Goal: Book appointment/travel/reservation

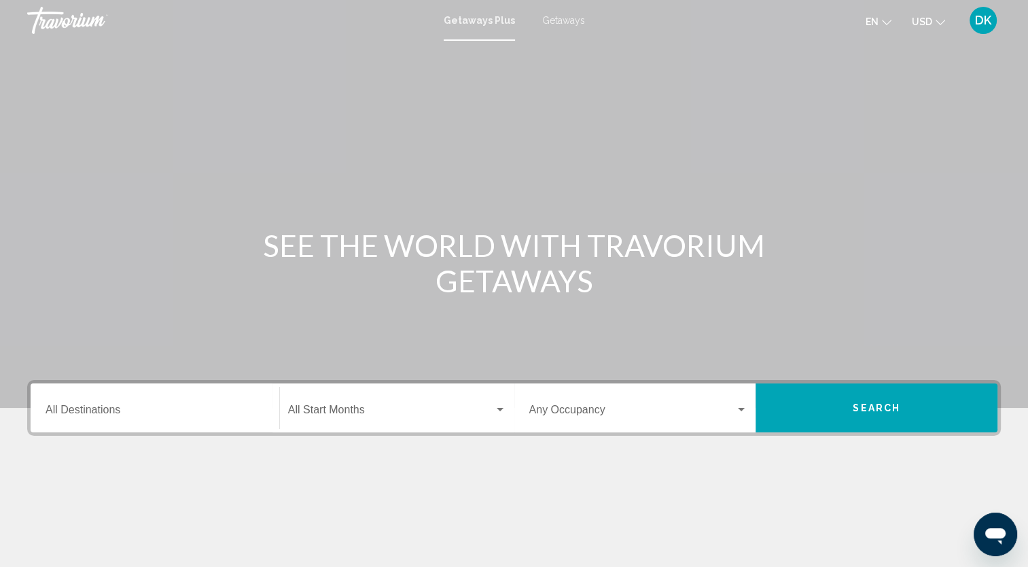
click at [563, 18] on span "Getaways" at bounding box center [563, 20] width 43 height 11
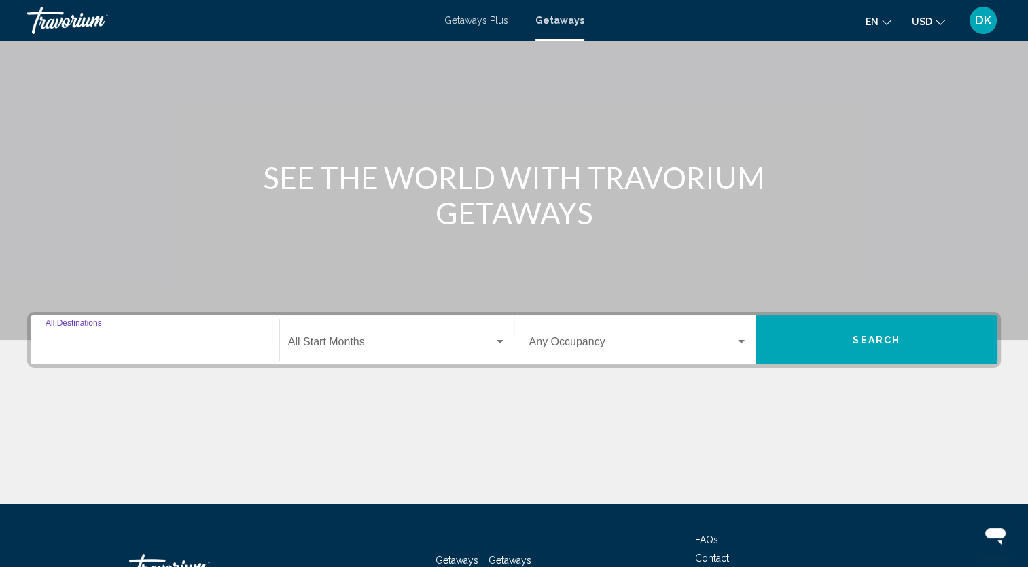
click at [150, 346] on input "Destination All Destinations" at bounding box center [155, 344] width 219 height 12
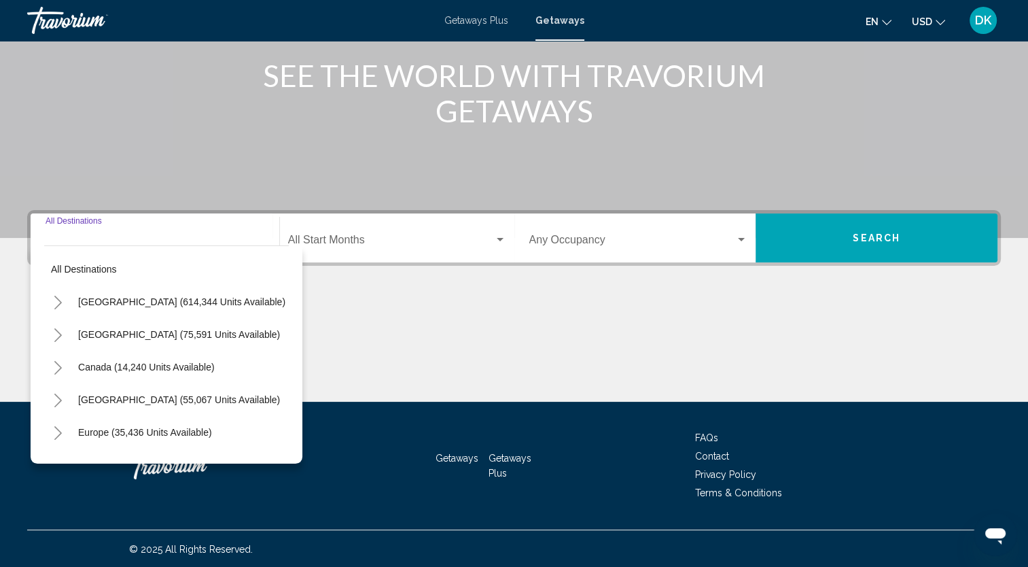
scroll to position [171, 0]
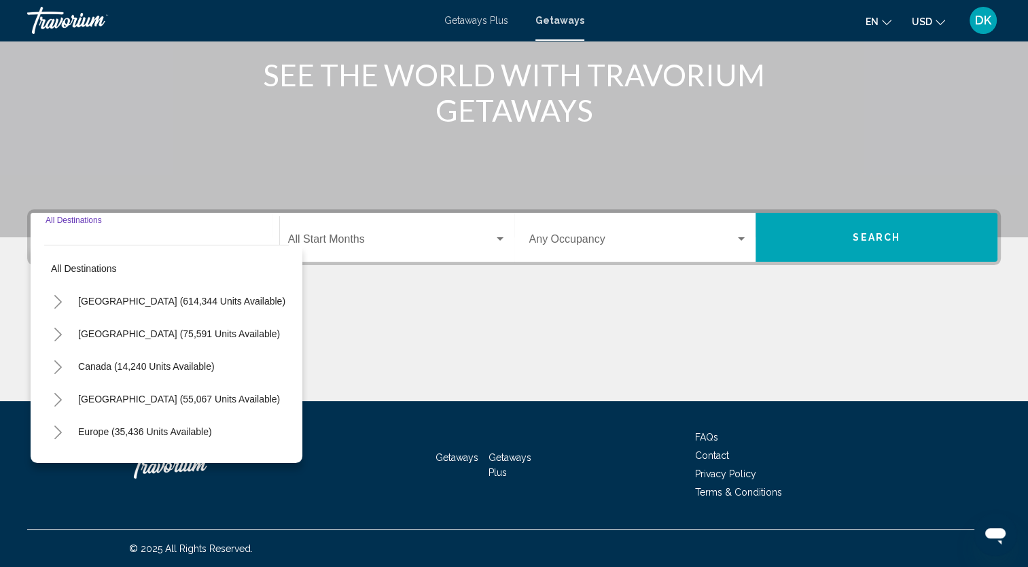
click at [56, 330] on icon "Toggle Mexico (75,591 units available)" at bounding box center [58, 334] width 10 height 14
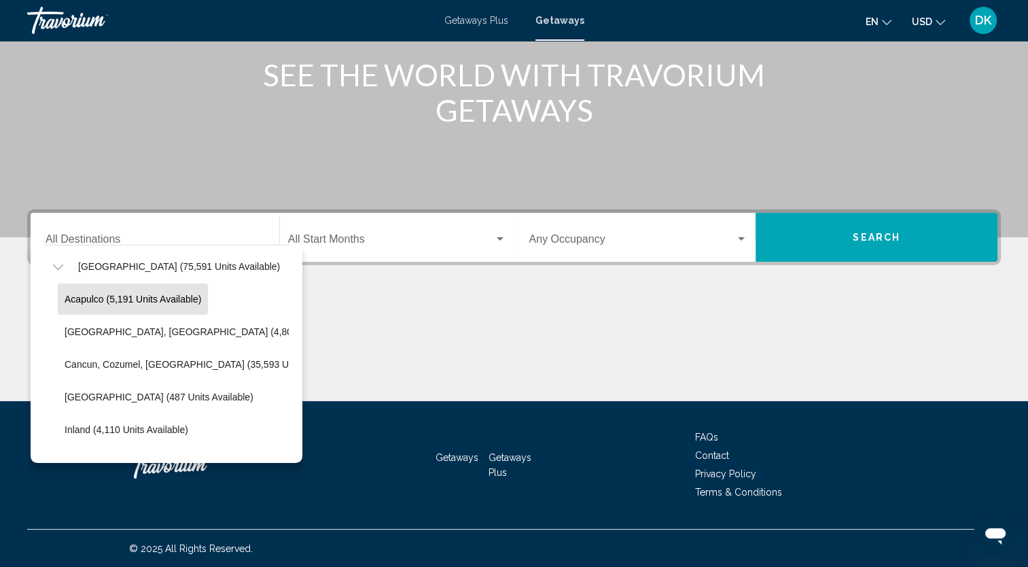
scroll to position [68, 0]
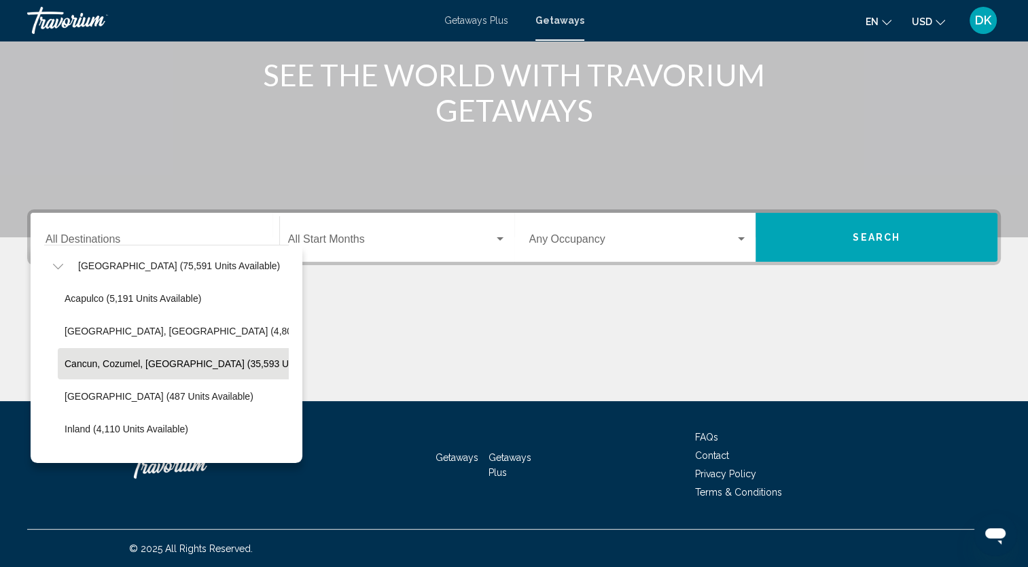
click at [139, 365] on span "Cancun, Cozumel, Riviera Maya (35,593 units available)" at bounding box center [206, 363] width 283 height 11
type input "**********"
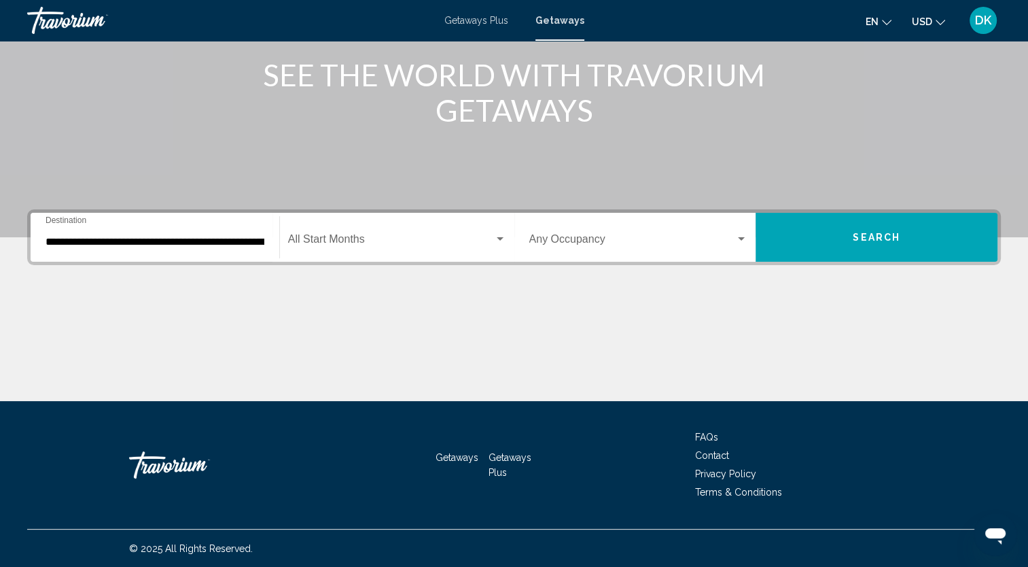
click at [393, 223] on div "Start Month All Start Months" at bounding box center [397, 237] width 218 height 43
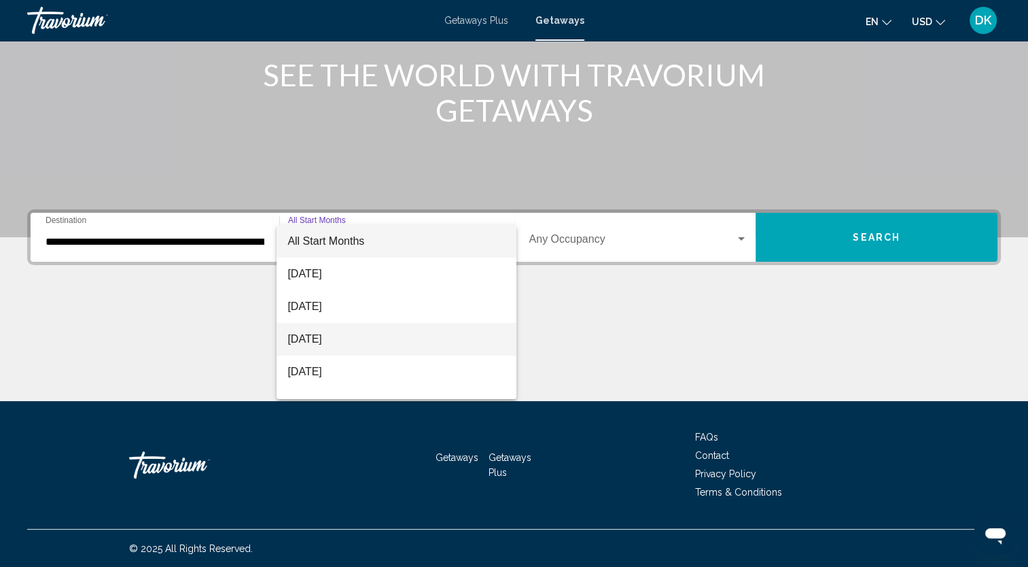
click at [373, 346] on span "[DATE]" at bounding box center [396, 339] width 218 height 33
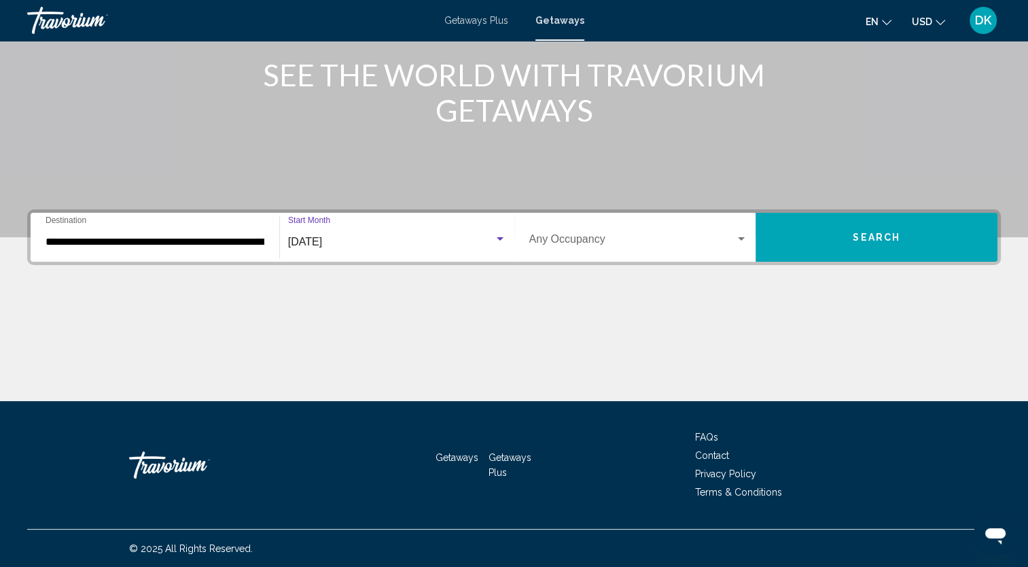
click at [573, 247] on span "Search widget" at bounding box center [632, 242] width 207 height 12
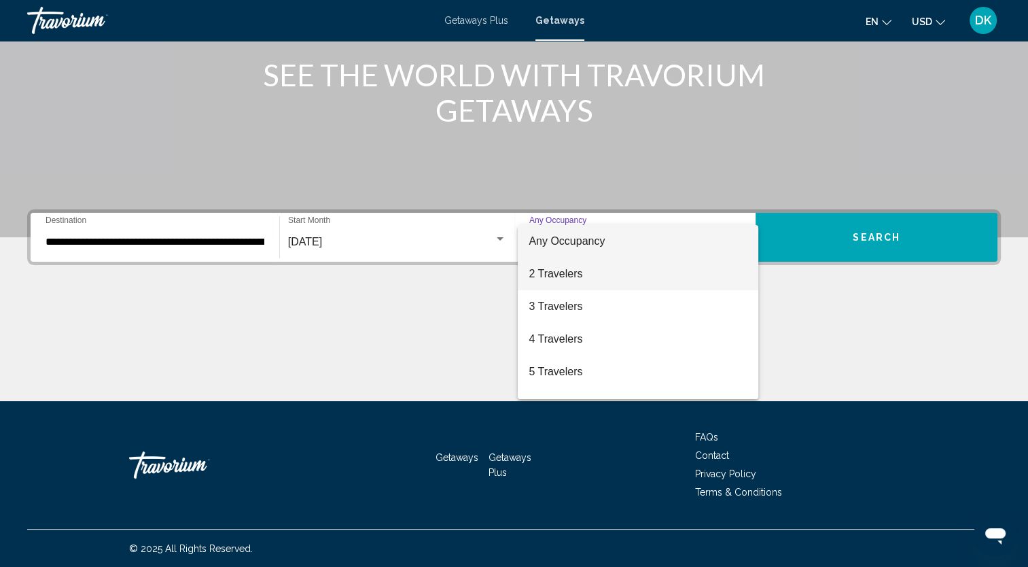
click at [572, 282] on span "2 Travelers" at bounding box center [638, 273] width 219 height 33
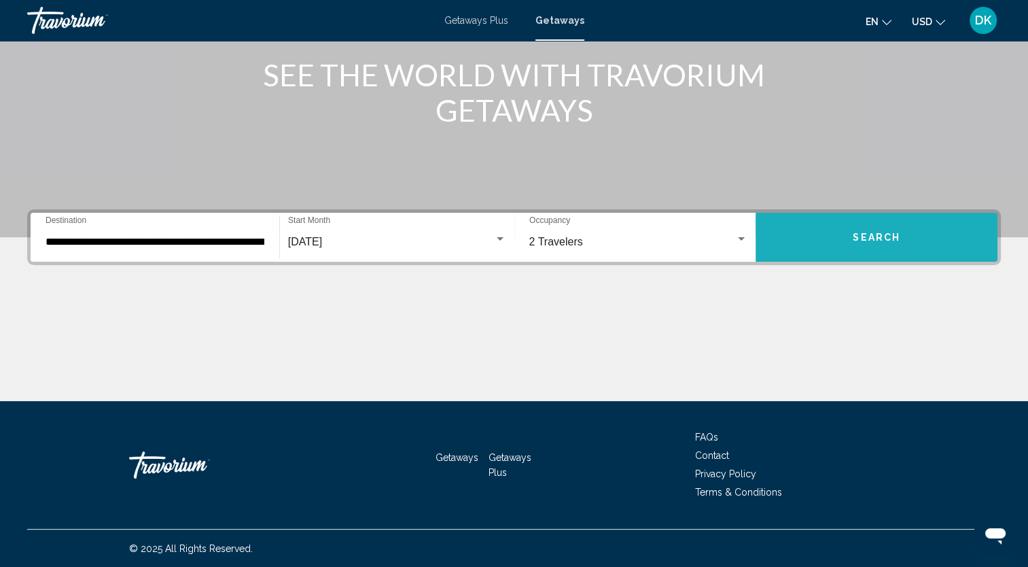
click at [842, 238] on button "Search" at bounding box center [876, 237] width 242 height 49
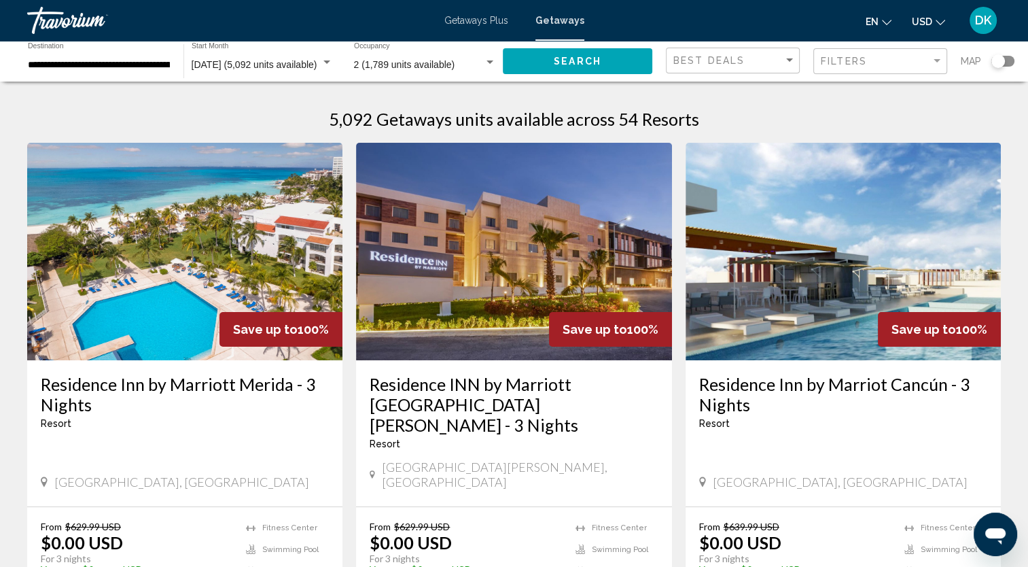
click at [1000, 62] on div "Search widget" at bounding box center [998, 61] width 14 height 14
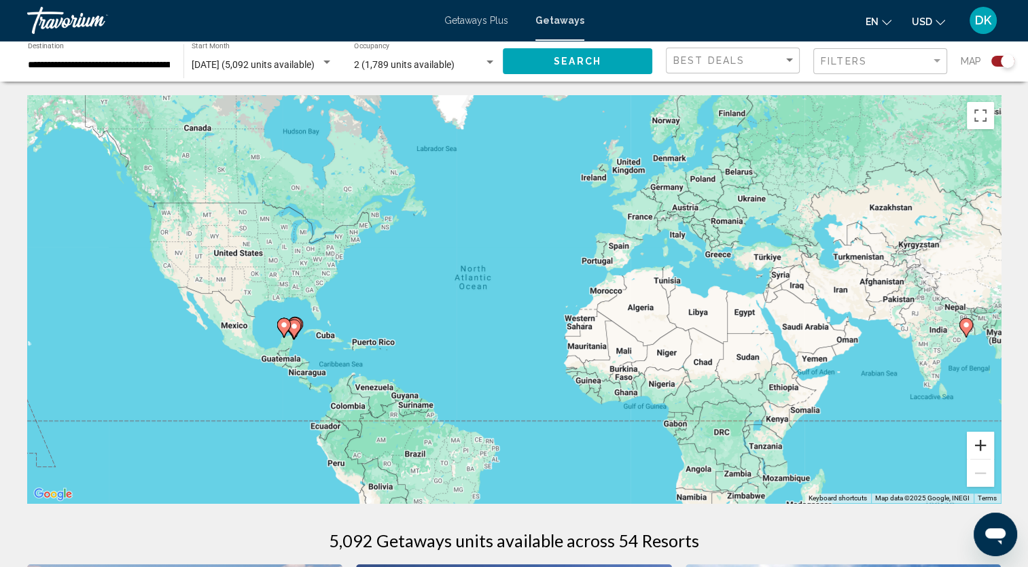
click at [976, 447] on button "Zoom in" at bounding box center [980, 444] width 27 height 27
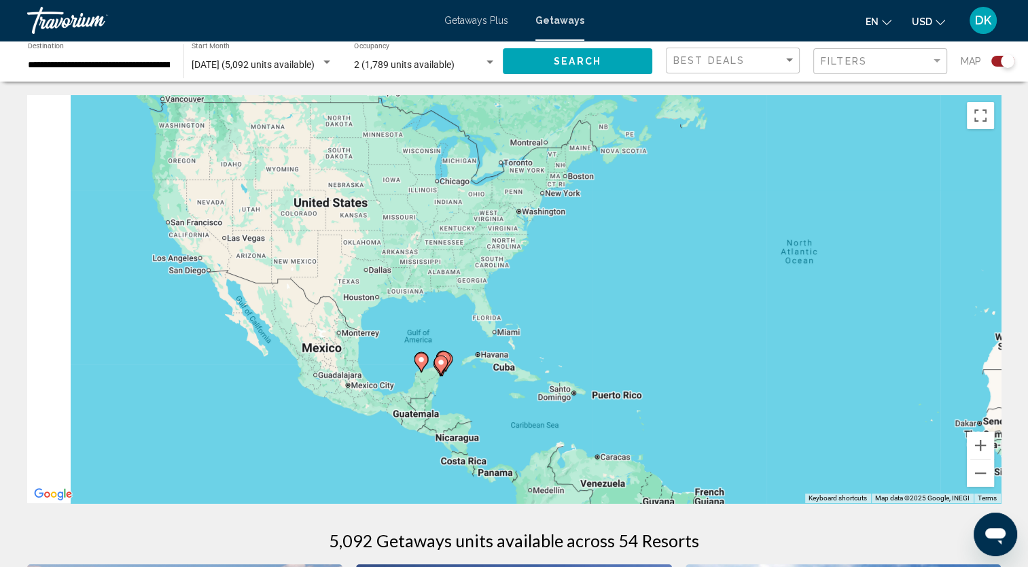
drag, startPoint x: 193, startPoint y: 375, endPoint x: 601, endPoint y: 370, distance: 408.3
click at [601, 370] on div "To activate drag with keyboard, press Alt + Enter. Once in keyboard drag state,…" at bounding box center [513, 299] width 973 height 408
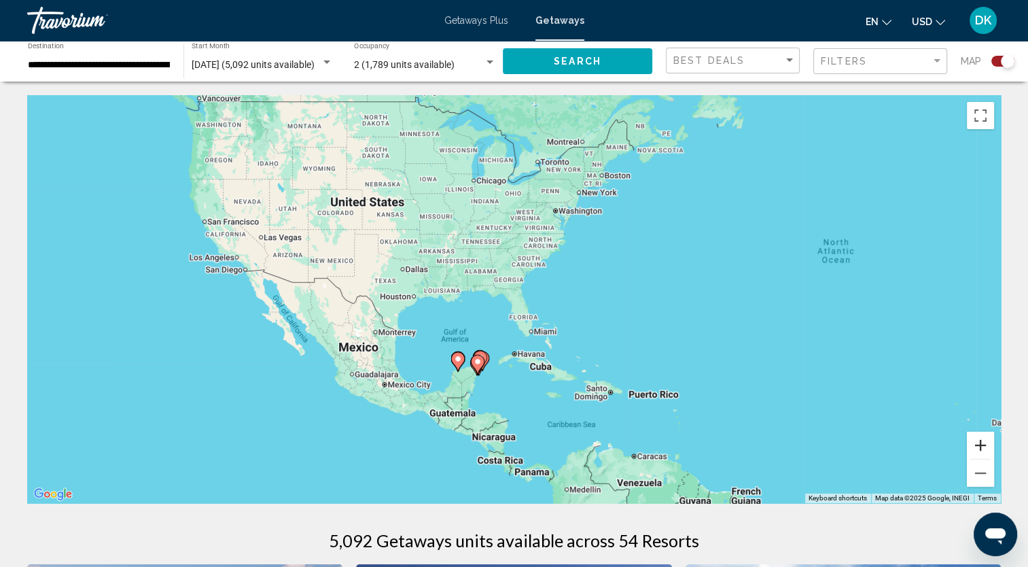
click at [974, 448] on button "Zoom in" at bounding box center [980, 444] width 27 height 27
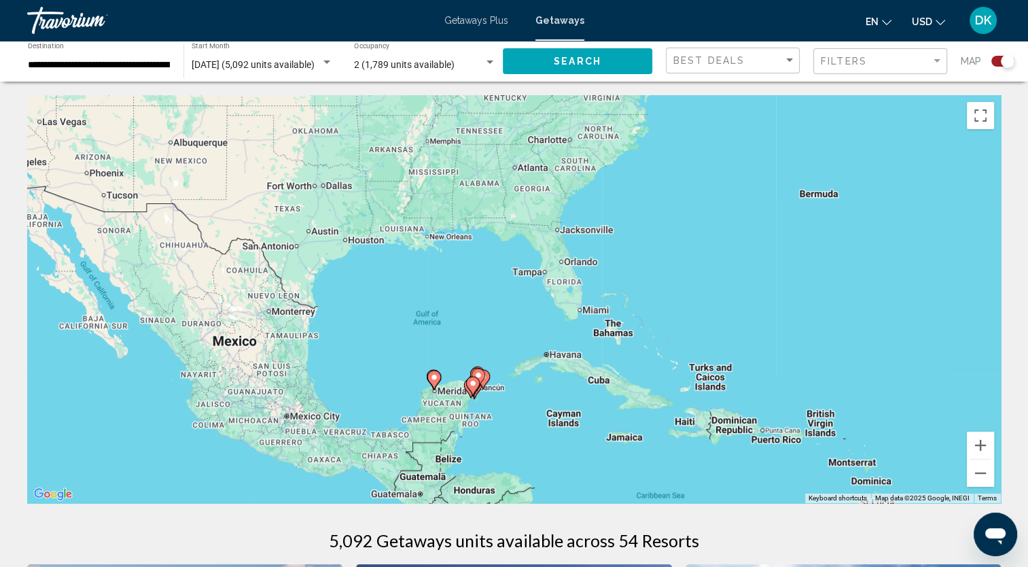
drag, startPoint x: 486, startPoint y: 470, endPoint x: 524, endPoint y: 396, distance: 83.2
click at [524, 396] on div "To activate drag with keyboard, press Alt + Enter. Once in keyboard drag state,…" at bounding box center [513, 299] width 973 height 408
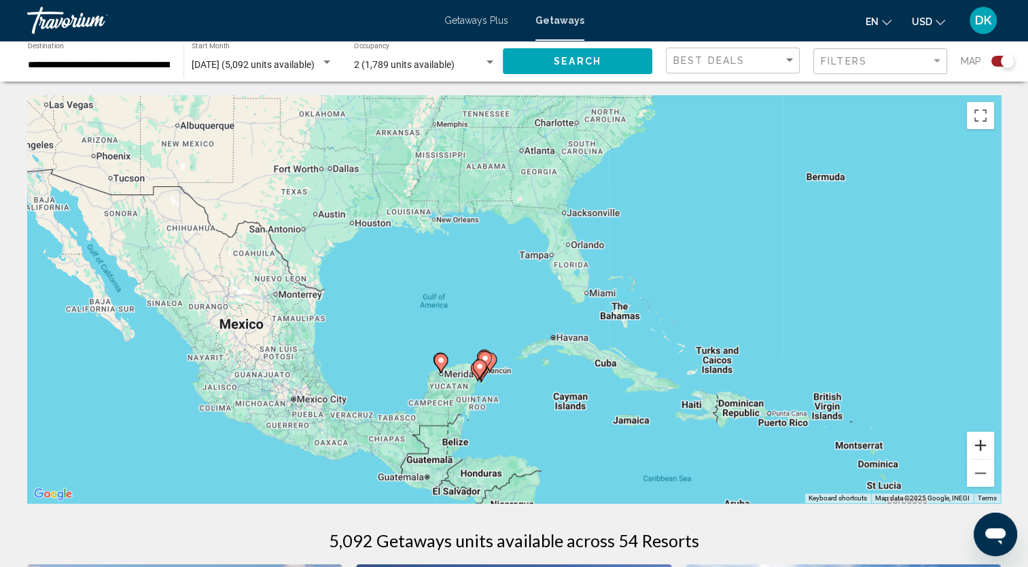
click at [973, 448] on button "Zoom in" at bounding box center [980, 444] width 27 height 27
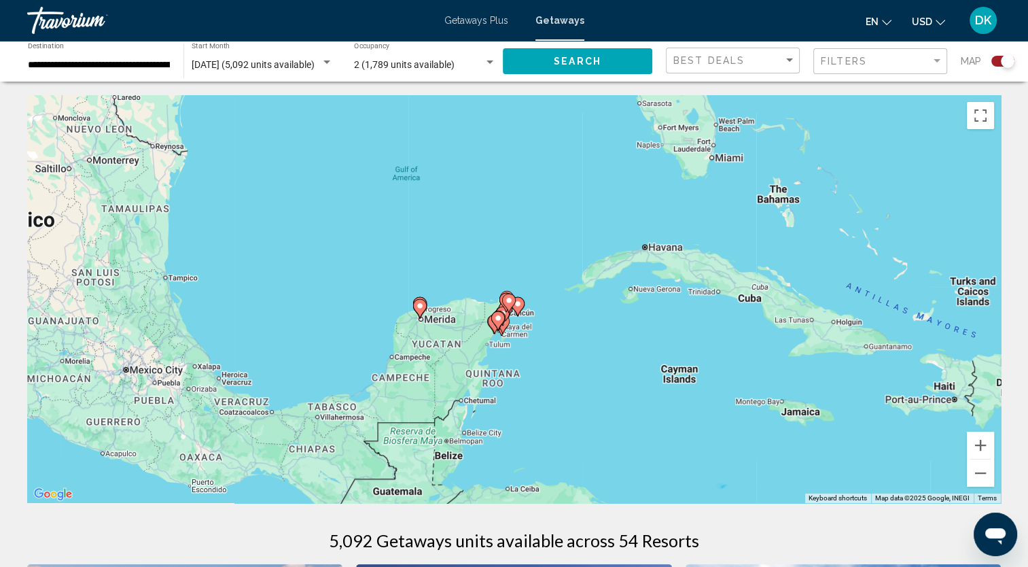
drag, startPoint x: 541, startPoint y: 442, endPoint x: 593, endPoint y: 291, distance: 158.8
click at [595, 296] on div "To activate drag with keyboard, press Alt + Enter. Once in keyboard drag state,…" at bounding box center [513, 299] width 973 height 408
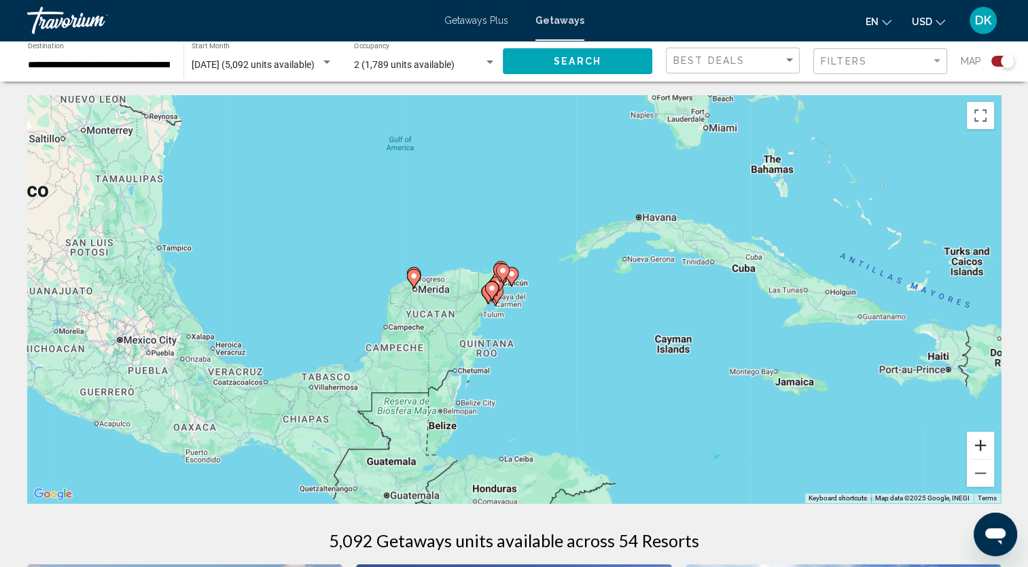
click at [973, 444] on button "Zoom in" at bounding box center [980, 444] width 27 height 27
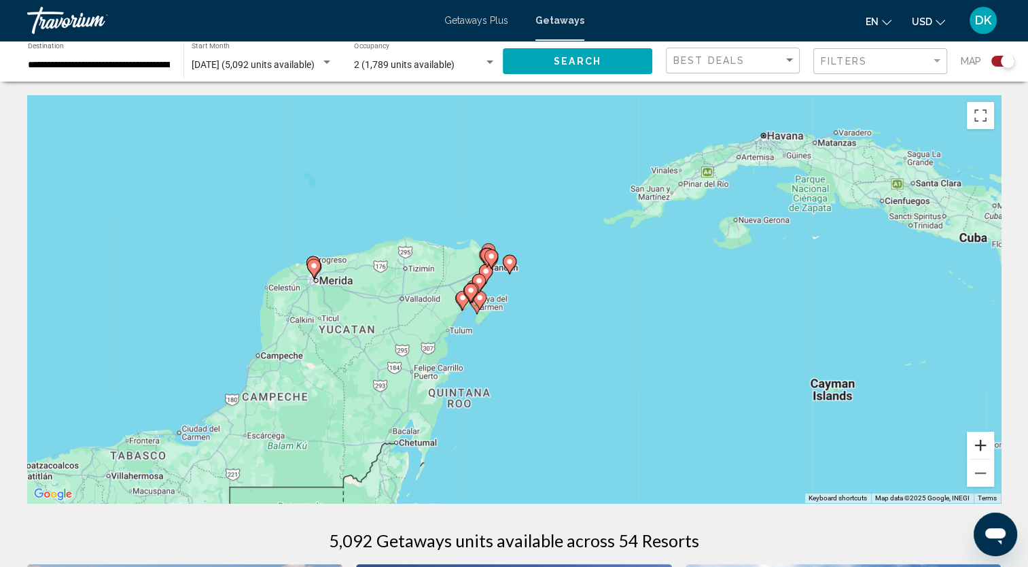
click at [973, 447] on button "Zoom in" at bounding box center [980, 444] width 27 height 27
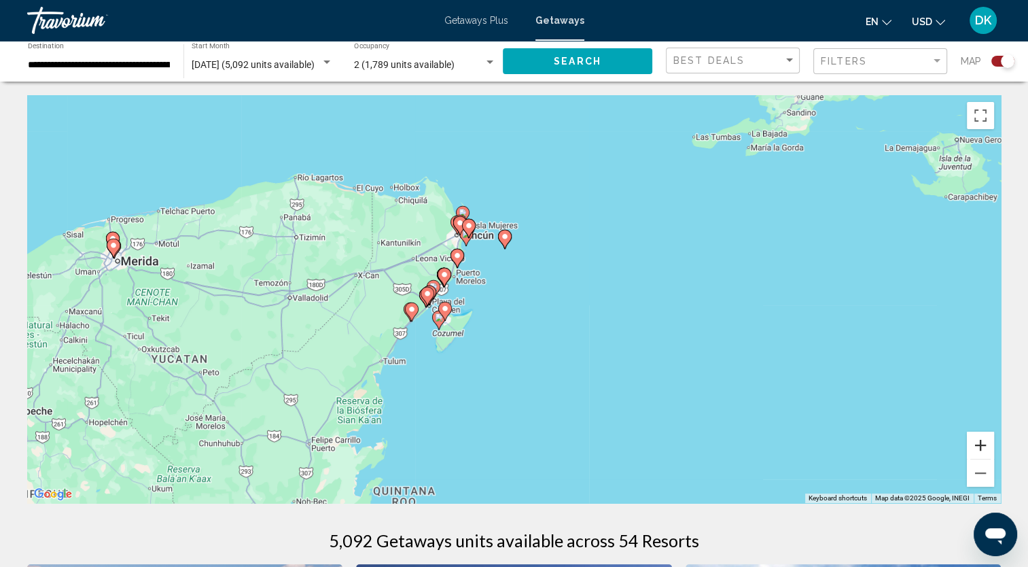
click at [976, 448] on button "Zoom in" at bounding box center [980, 444] width 27 height 27
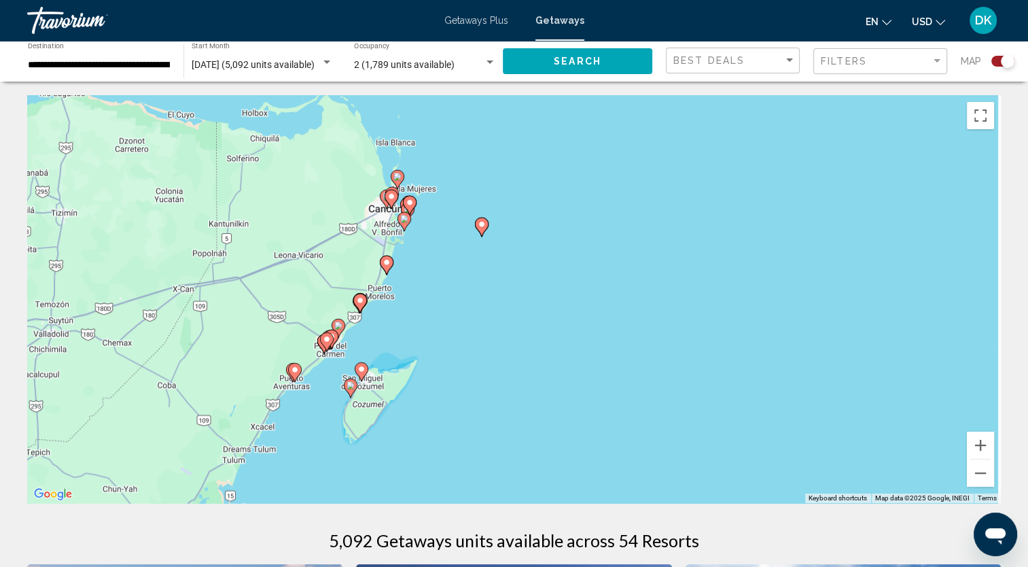
drag, startPoint x: 516, startPoint y: 275, endPoint x: 482, endPoint y: 357, distance: 88.9
click at [482, 357] on div "To activate drag with keyboard, press Alt + Enter. Once in keyboard drag state,…" at bounding box center [513, 299] width 973 height 408
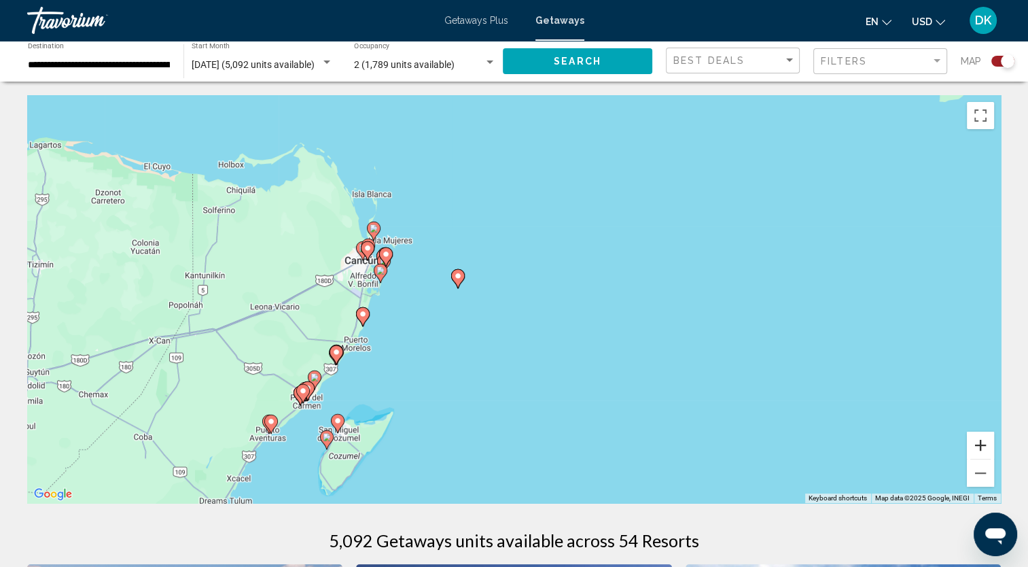
click at [973, 449] on button "Zoom in" at bounding box center [980, 444] width 27 height 27
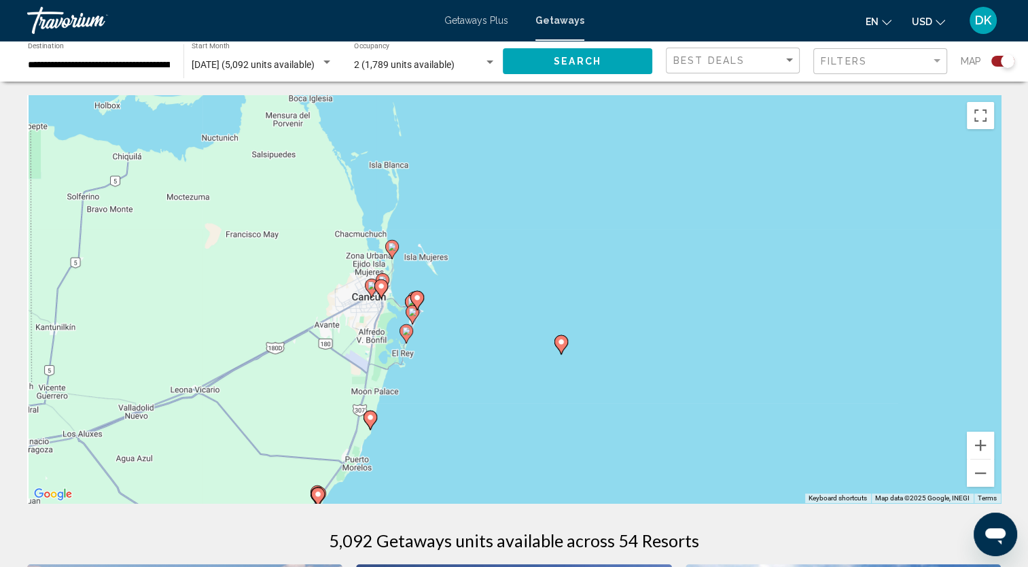
drag, startPoint x: 334, startPoint y: 310, endPoint x: 530, endPoint y: 394, distance: 212.7
click at [497, 391] on div "To activate drag with keyboard, press Alt + Enter. Once in keyboard drag state,…" at bounding box center [513, 299] width 973 height 408
click at [978, 444] on button "Zoom in" at bounding box center [980, 444] width 27 height 27
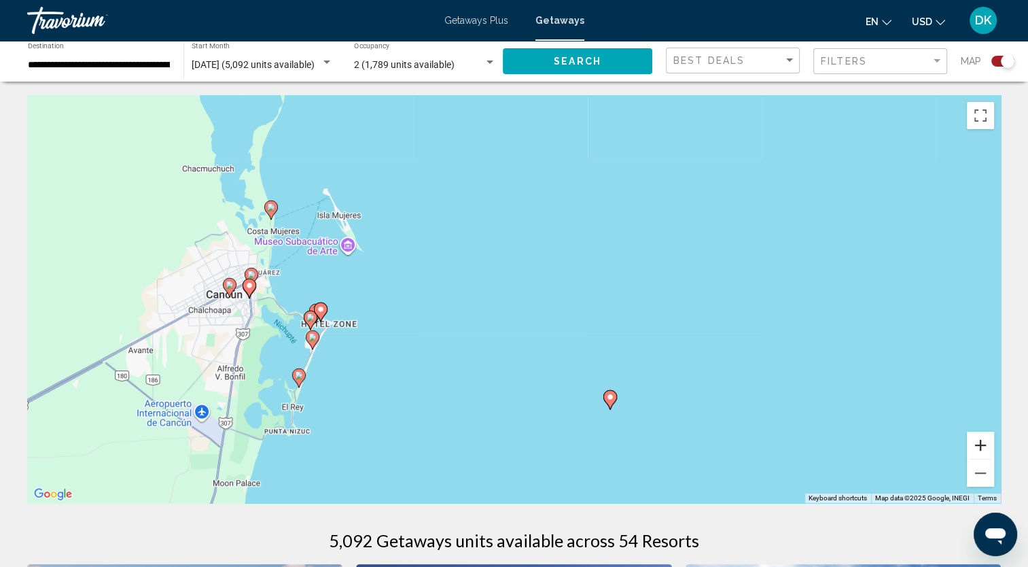
click at [978, 444] on button "Zoom in" at bounding box center [980, 444] width 27 height 27
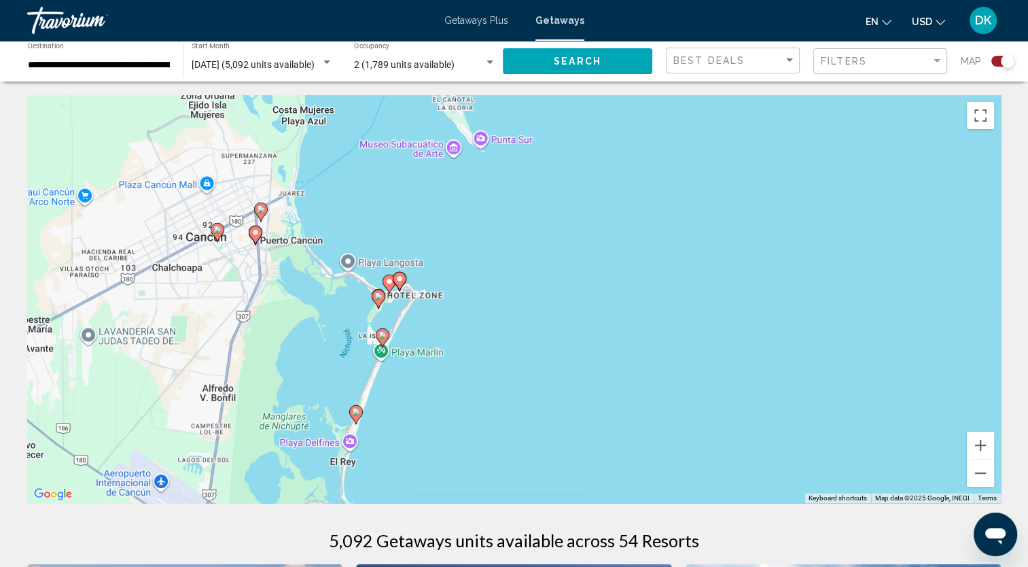
drag, startPoint x: 306, startPoint y: 385, endPoint x: 581, endPoint y: 334, distance: 279.8
click at [581, 334] on div "To activate drag with keyboard, press Alt + Enter. Once in keyboard drag state,…" at bounding box center [513, 299] width 973 height 408
click at [356, 414] on image "Main content" at bounding box center [356, 412] width 8 height 8
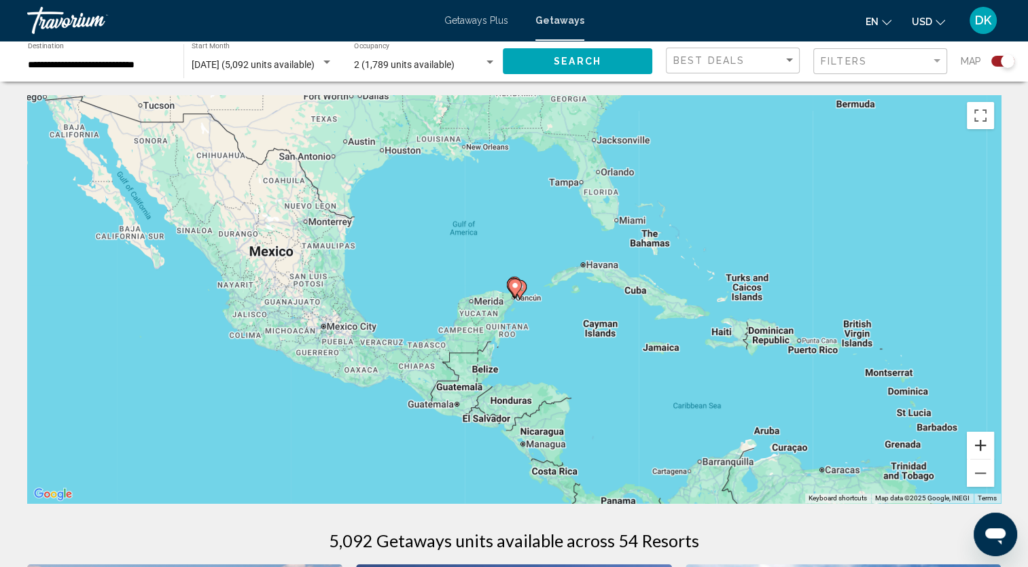
click at [991, 446] on button "Zoom in" at bounding box center [980, 444] width 27 height 27
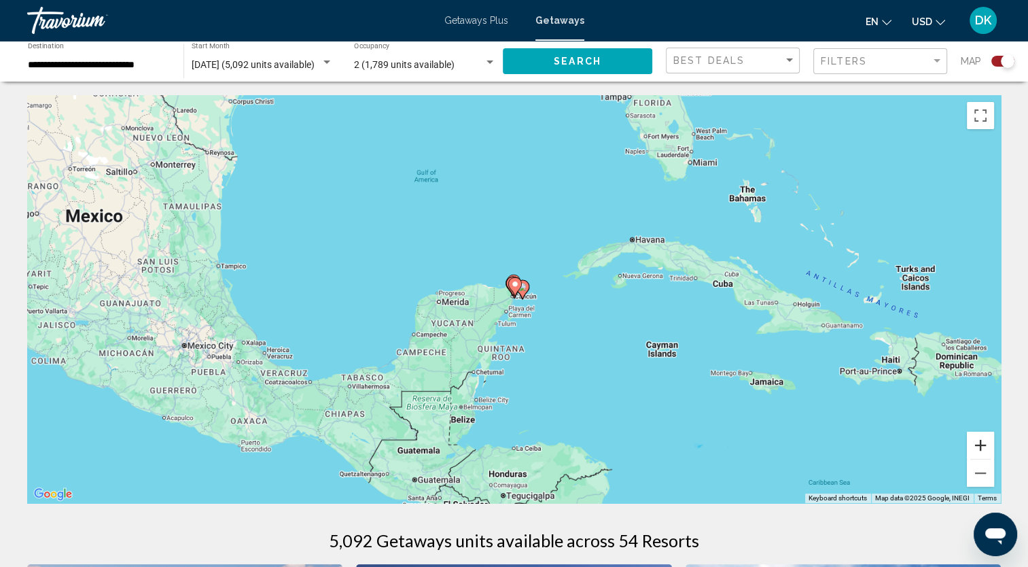
click at [991, 446] on button "Zoom in" at bounding box center [980, 444] width 27 height 27
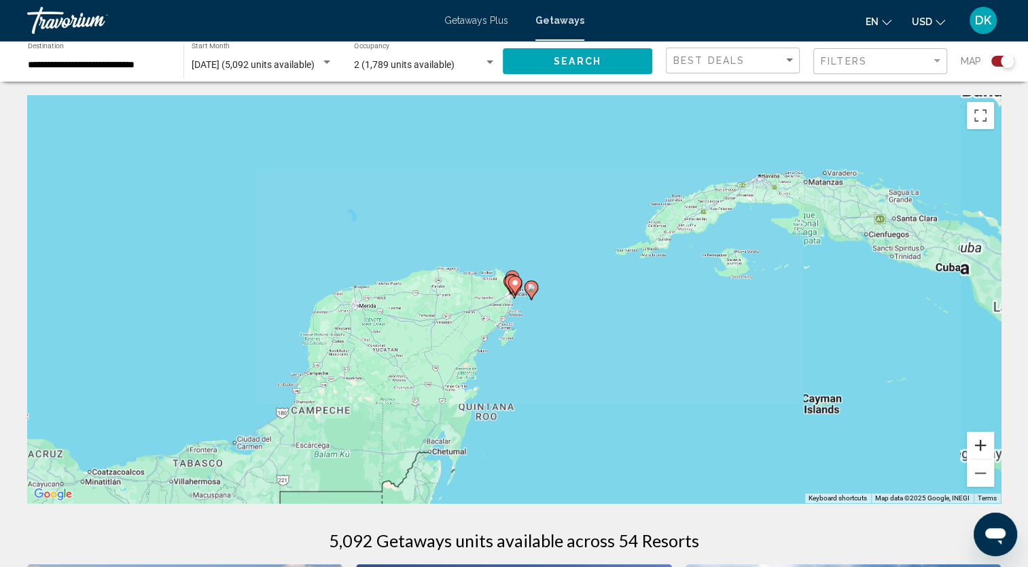
click at [991, 446] on button "Zoom in" at bounding box center [980, 444] width 27 height 27
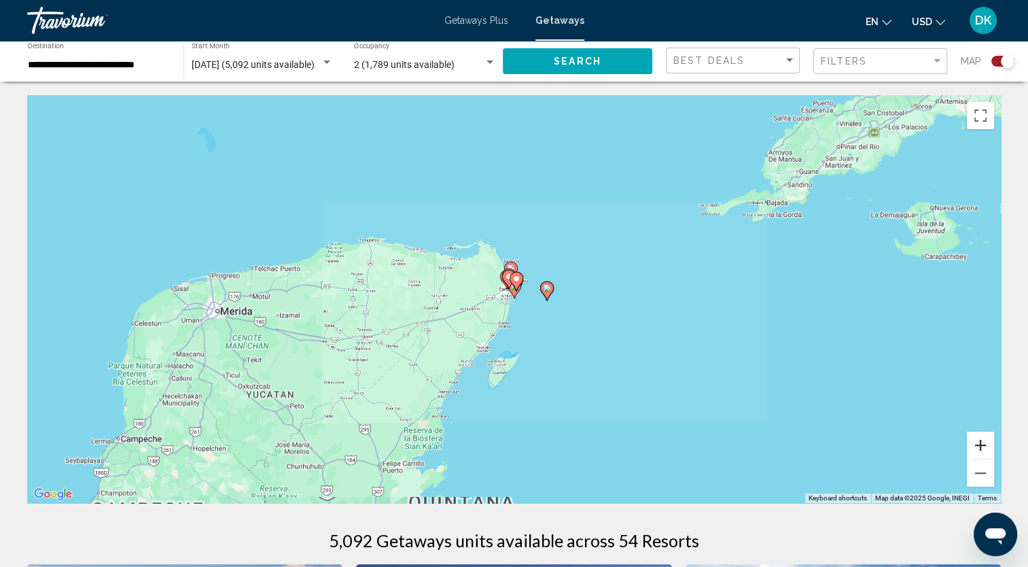
click at [991, 446] on button "Zoom in" at bounding box center [980, 444] width 27 height 27
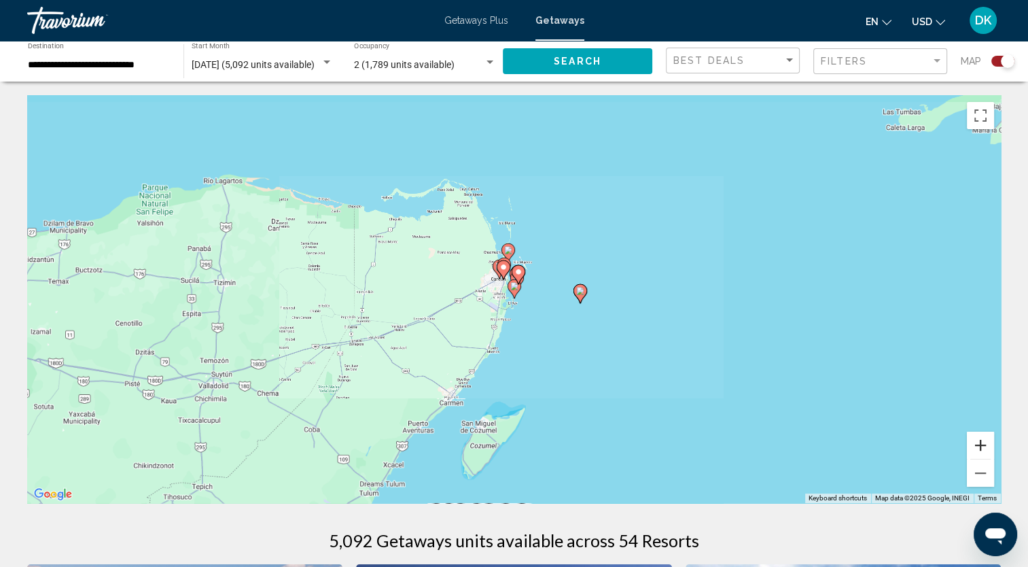
click at [991, 446] on button "Zoom in" at bounding box center [980, 444] width 27 height 27
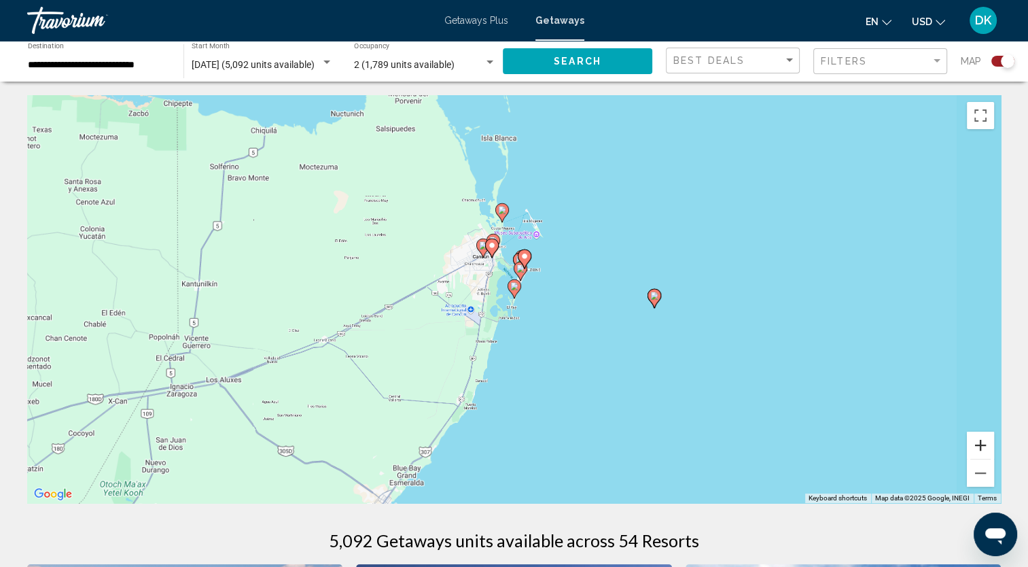
click at [991, 446] on button "Zoom in" at bounding box center [980, 444] width 27 height 27
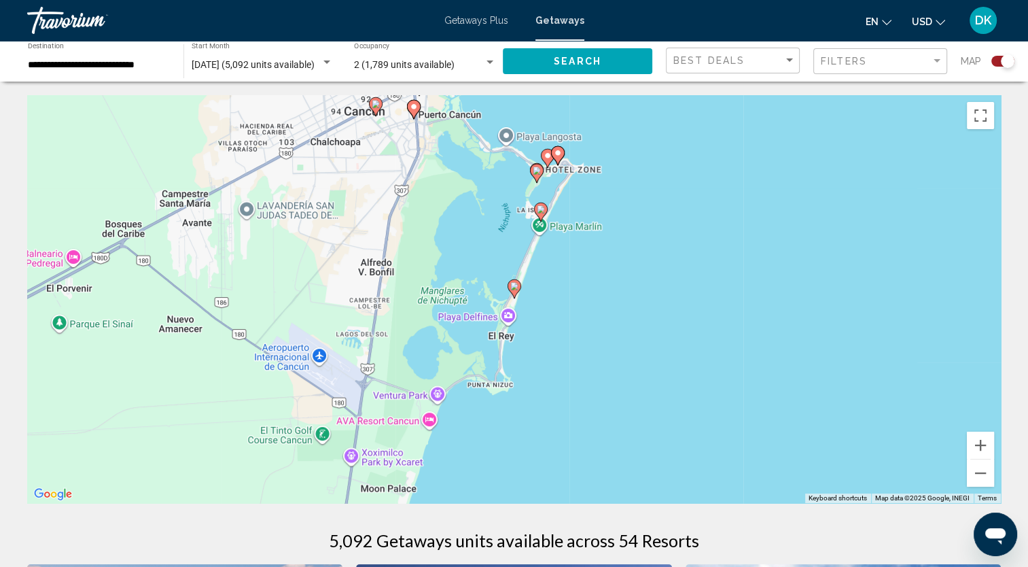
click at [514, 287] on image "Main content" at bounding box center [514, 286] width 8 height 8
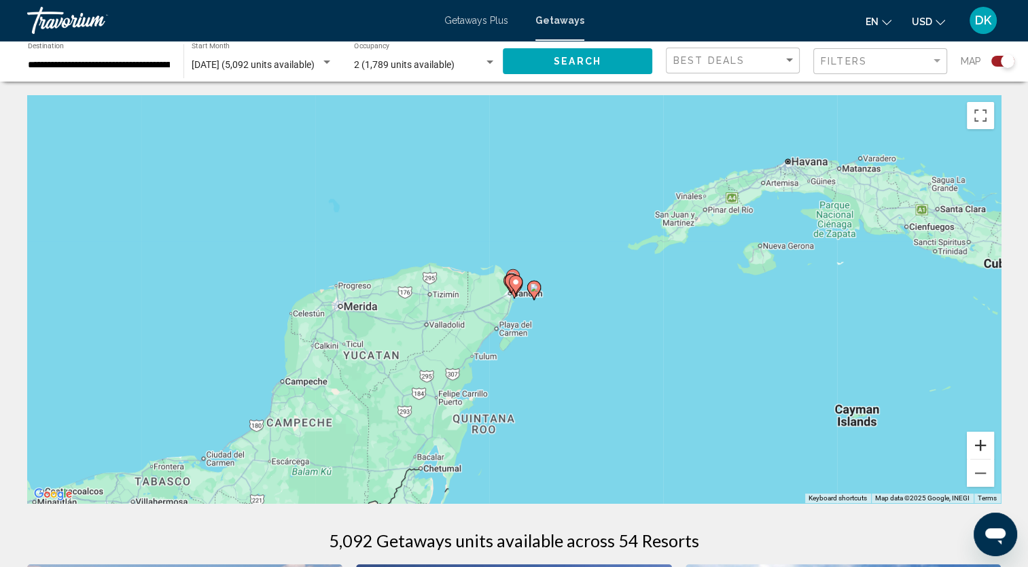
click at [976, 436] on button "Zoom in" at bounding box center [980, 444] width 27 height 27
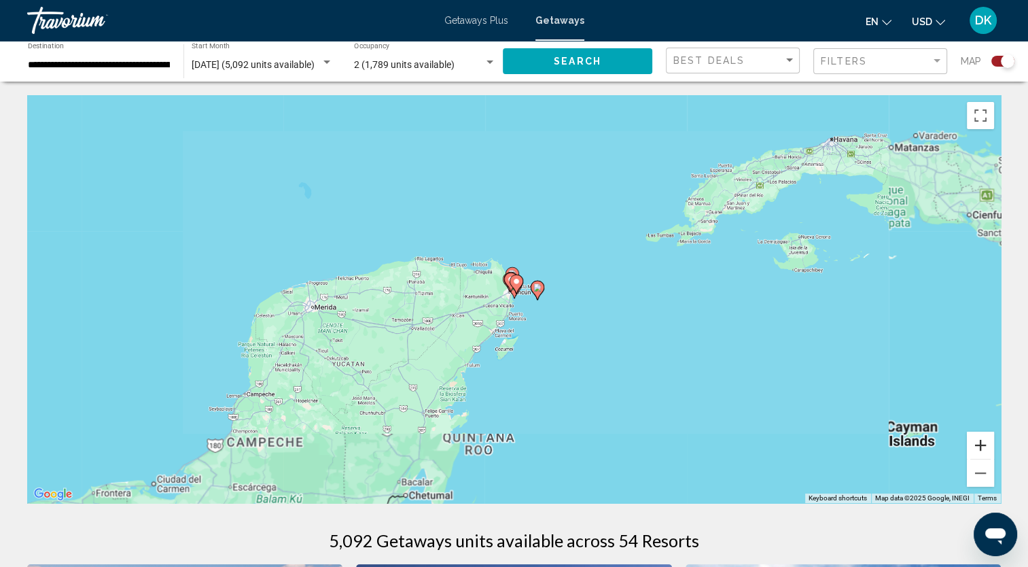
click at [976, 436] on button "Zoom in" at bounding box center [980, 444] width 27 height 27
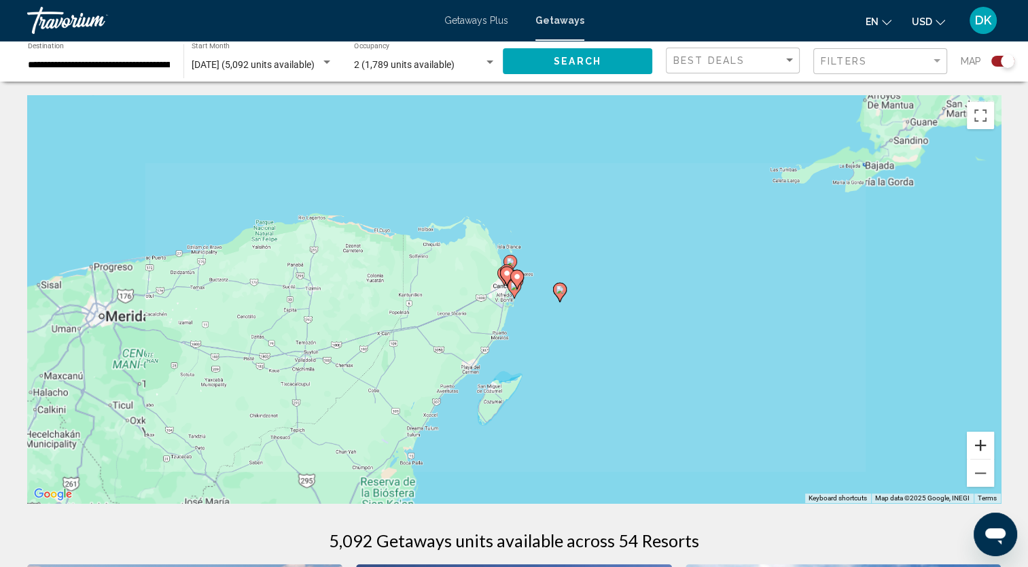
click at [976, 436] on button "Zoom in" at bounding box center [980, 444] width 27 height 27
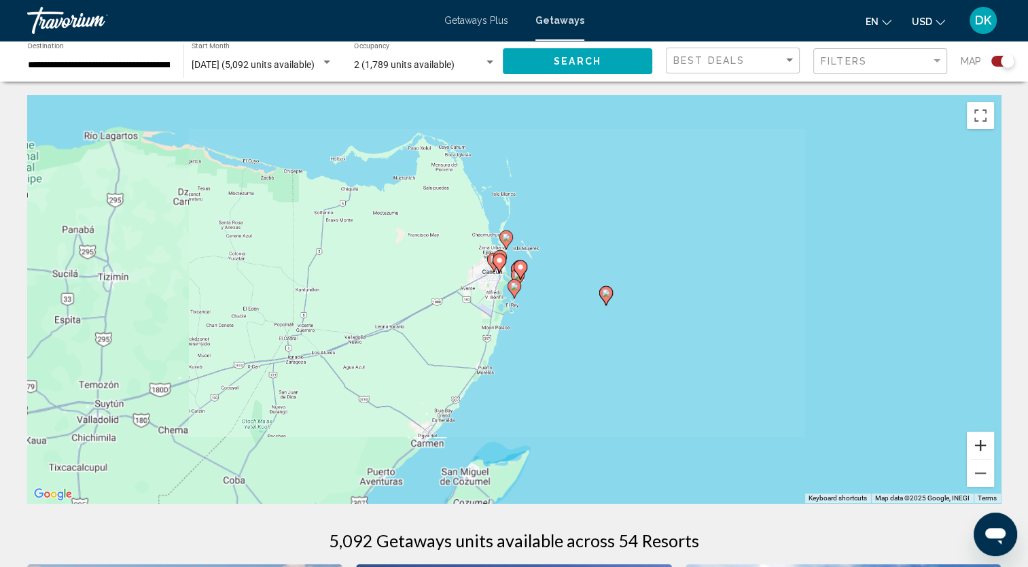
click at [976, 436] on button "Zoom in" at bounding box center [980, 444] width 27 height 27
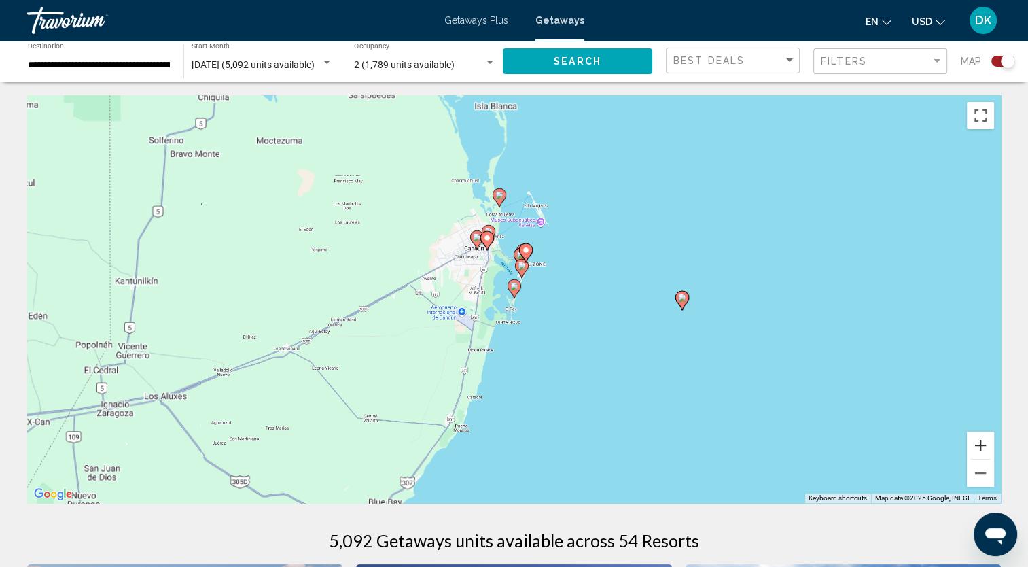
click at [976, 436] on button "Zoom in" at bounding box center [980, 444] width 27 height 27
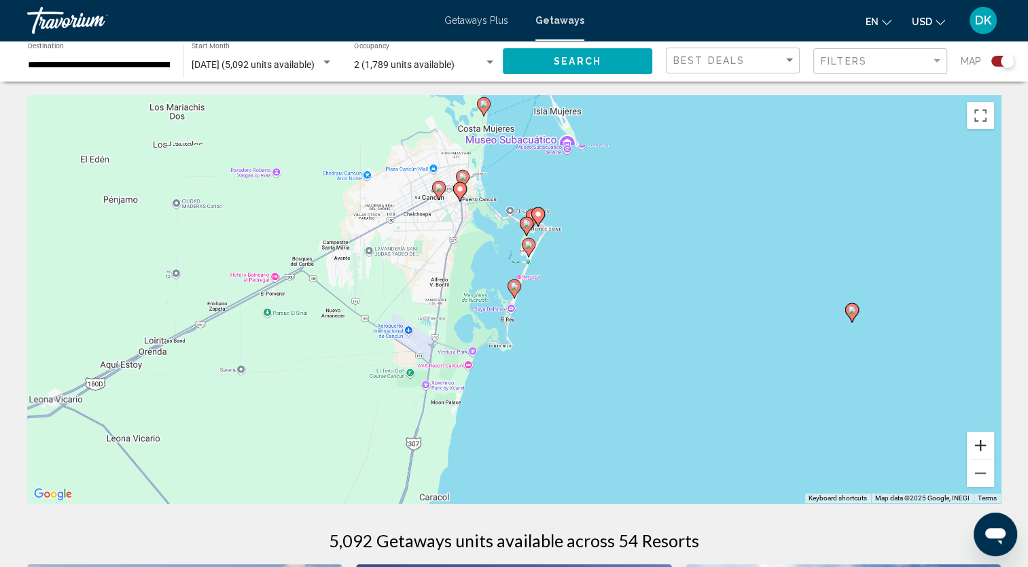
click at [976, 436] on button "Zoom in" at bounding box center [980, 444] width 27 height 27
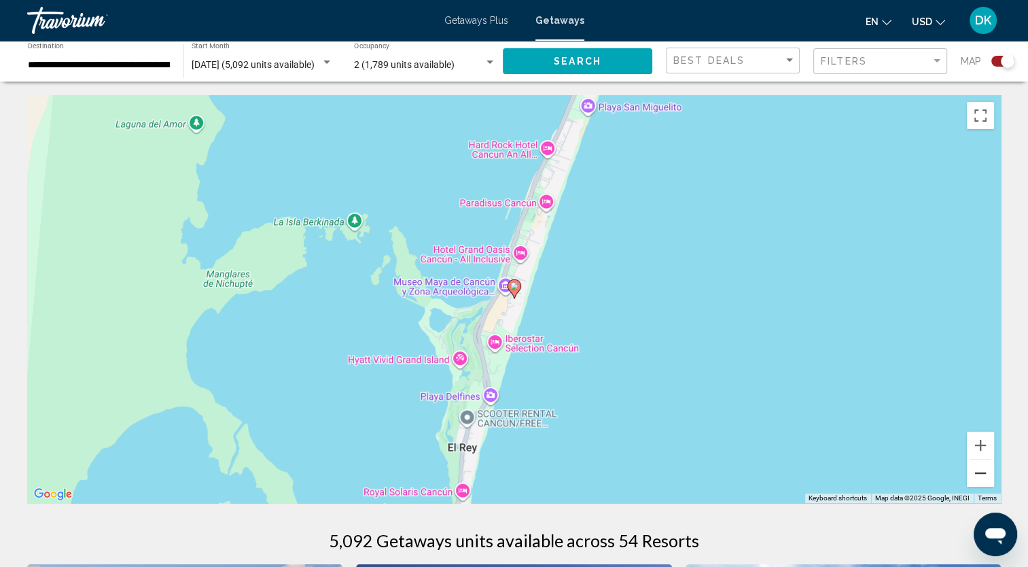
click at [993, 480] on button "Zoom out" at bounding box center [980, 472] width 27 height 27
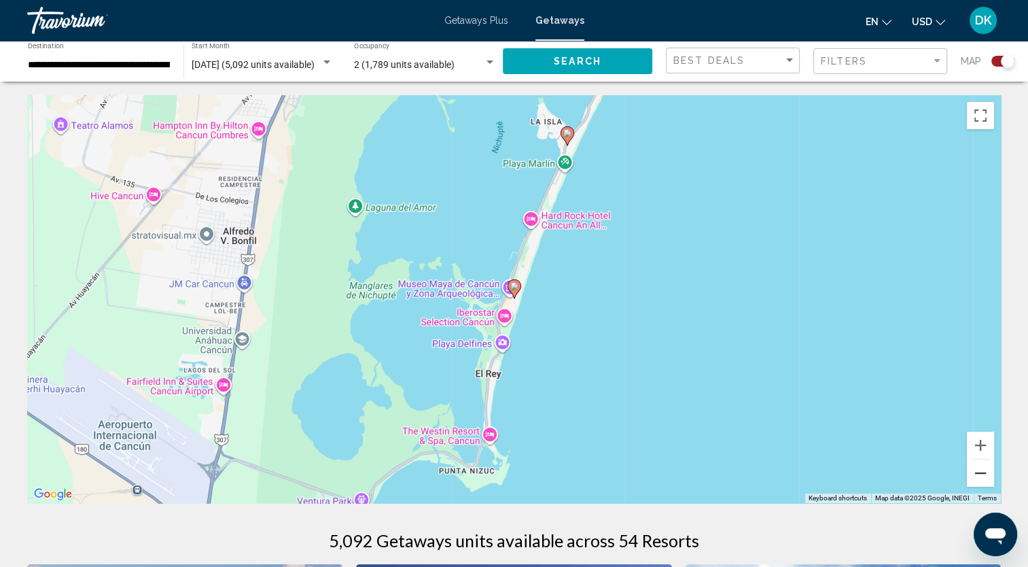
click at [992, 480] on button "Zoom out" at bounding box center [980, 472] width 27 height 27
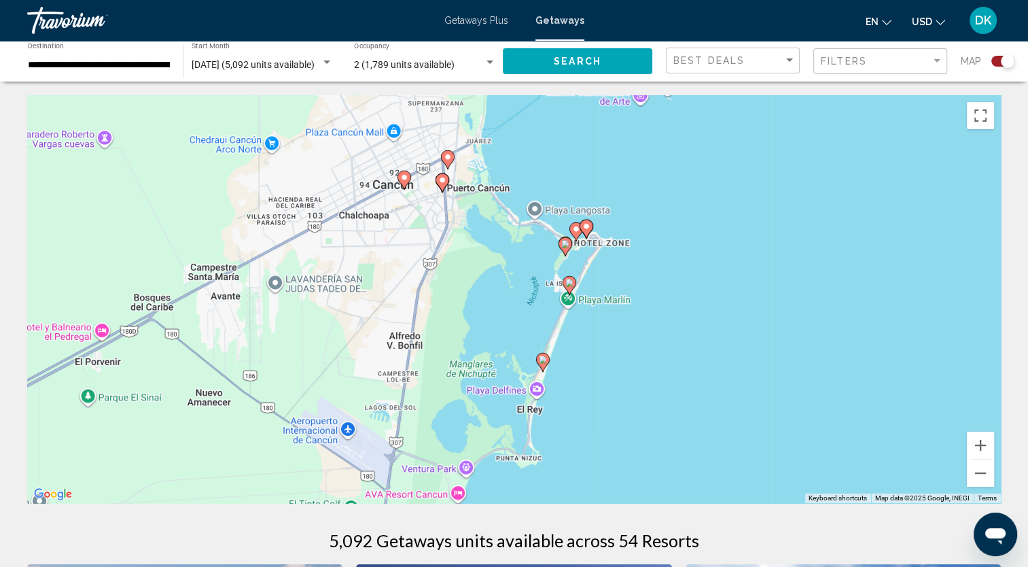
drag, startPoint x: 743, startPoint y: 287, endPoint x: 772, endPoint y: 363, distance: 81.3
click at [772, 363] on div "To activate drag with keyboard, press Alt + Enter. Once in keyboard drag state,…" at bounding box center [513, 299] width 973 height 408
click at [984, 435] on button "Zoom in" at bounding box center [980, 444] width 27 height 27
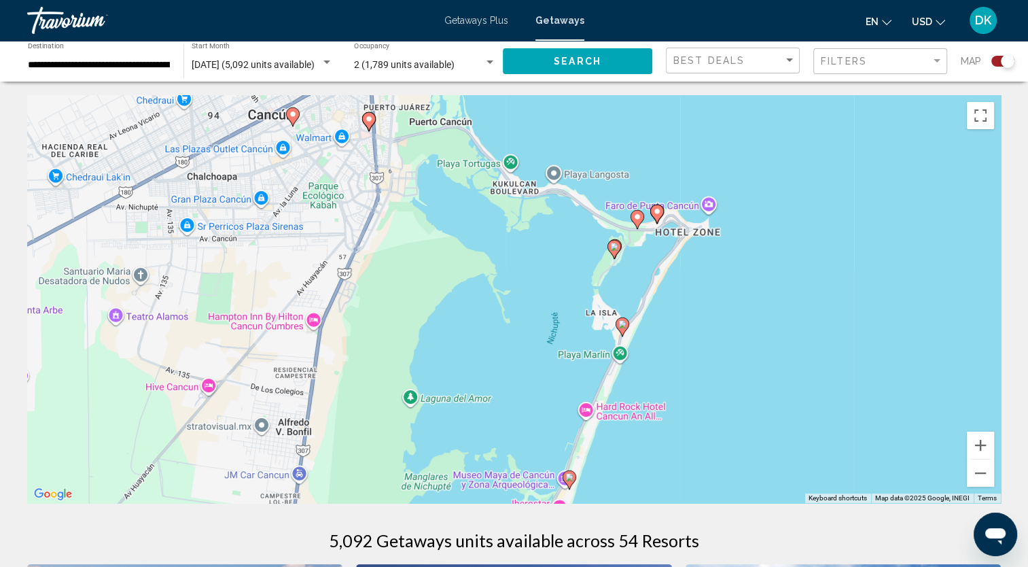
drag, startPoint x: 815, startPoint y: 313, endPoint x: 812, endPoint y: 357, distance: 44.2
click at [812, 357] on div "To activate drag with keyboard, press Alt + Enter. Once in keyboard drag state,…" at bounding box center [513, 299] width 973 height 408
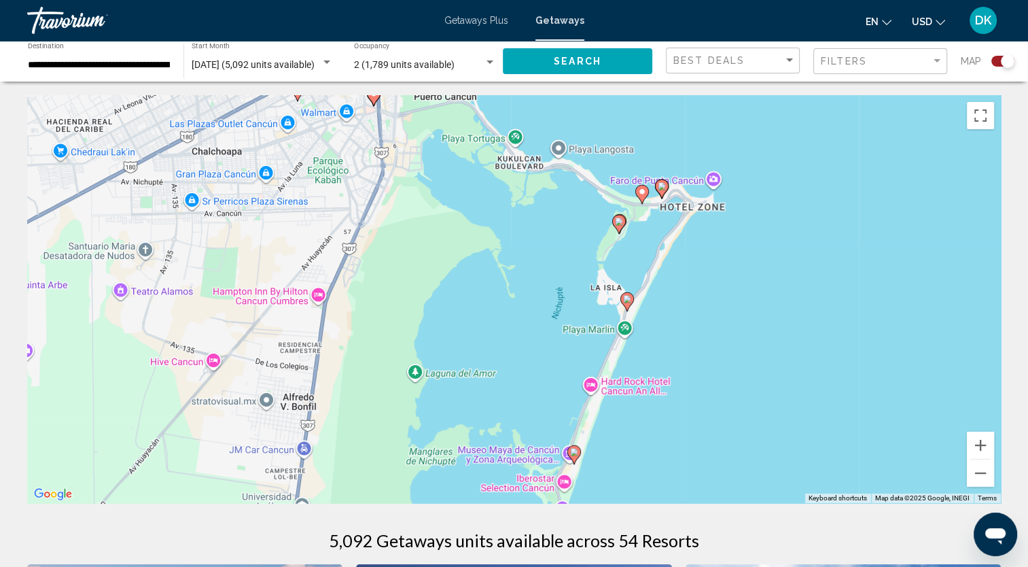
drag, startPoint x: 745, startPoint y: 355, endPoint x: 758, endPoint y: 288, distance: 68.6
click at [758, 288] on div "To activate drag with keyboard, press Alt + Enter. Once in keyboard drag state,…" at bounding box center [513, 299] width 973 height 408
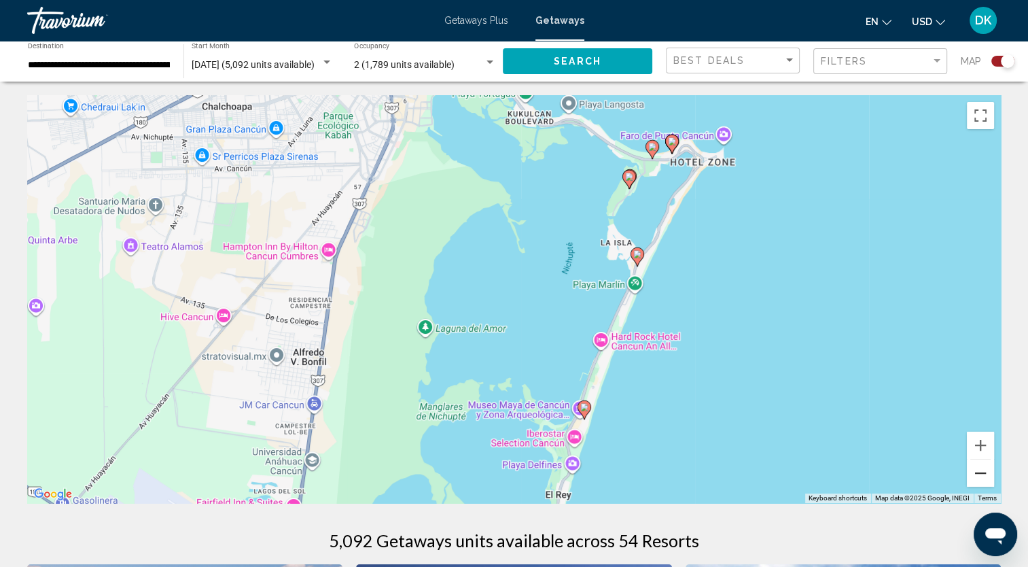
click at [981, 480] on button "Zoom out" at bounding box center [980, 472] width 27 height 27
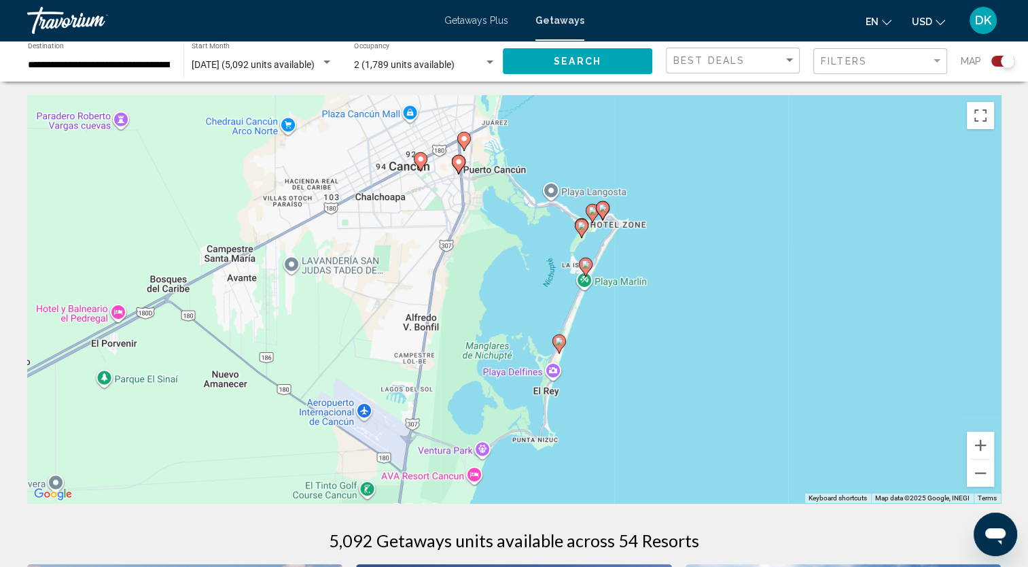
drag, startPoint x: 703, startPoint y: 439, endPoint x: 712, endPoint y: 429, distance: 13.0
click at [712, 429] on div "To activate drag with keyboard, press Alt + Enter. Once in keyboard drag state,…" at bounding box center [513, 299] width 973 height 408
click at [159, 68] on input "**********" at bounding box center [99, 65] width 142 height 11
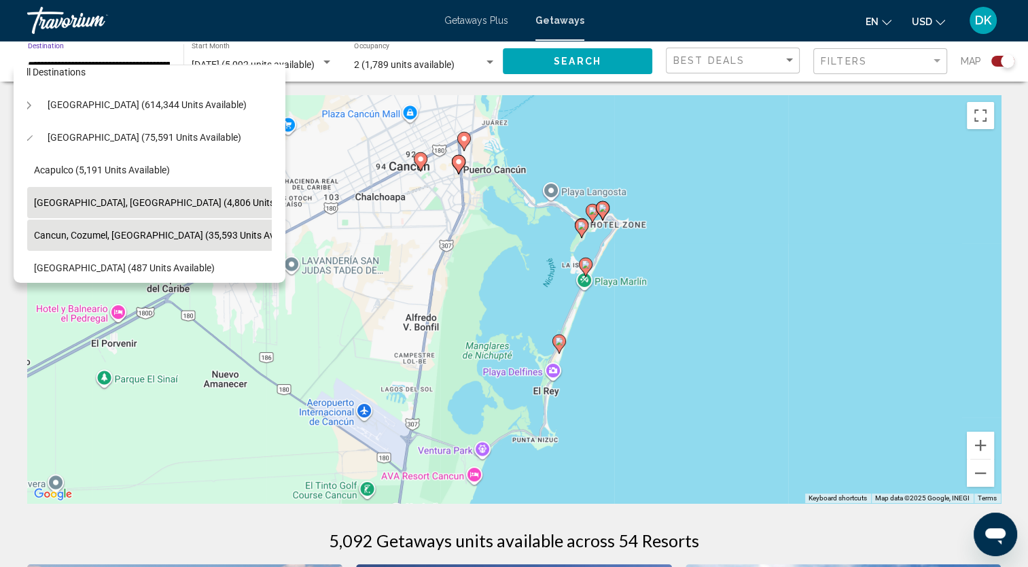
scroll to position [0, 14]
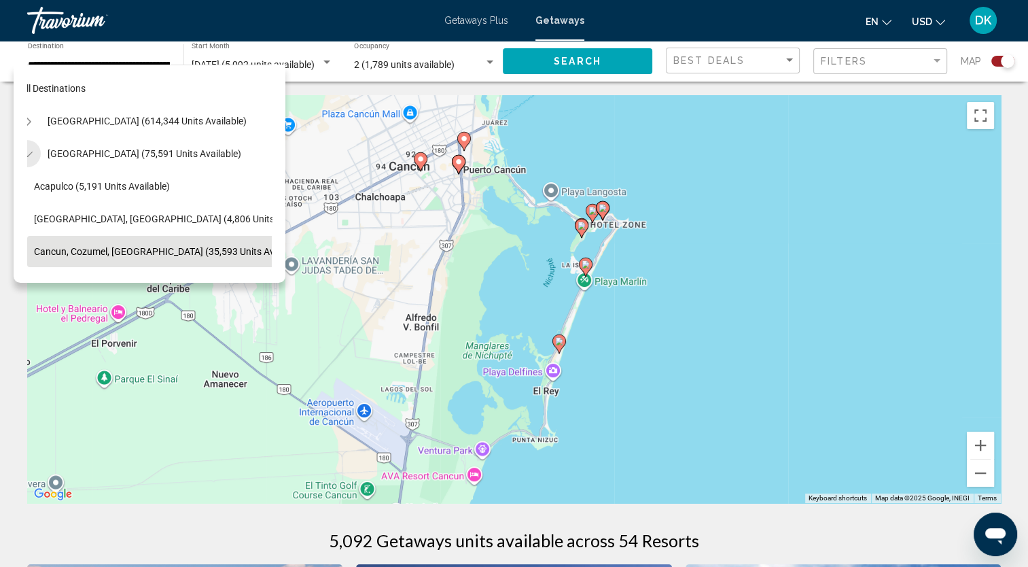
click at [27, 151] on icon "Toggle Mexico (75,591 units available)" at bounding box center [27, 154] width 10 height 14
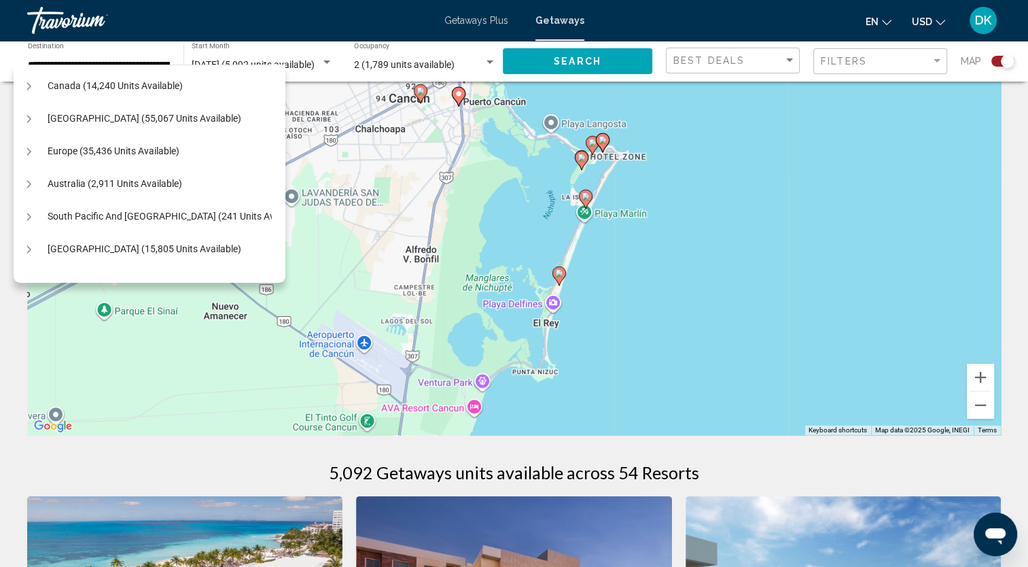
scroll to position [94, 14]
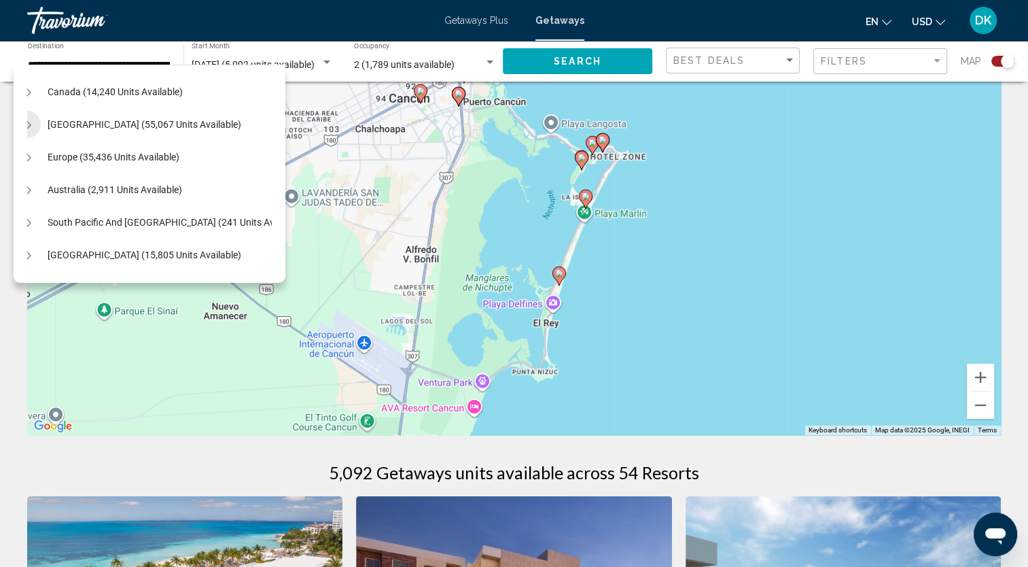
click at [28, 126] on icon "Toggle Caribbean & Atlantic Islands (55,067 units available)" at bounding box center [27, 125] width 7 height 14
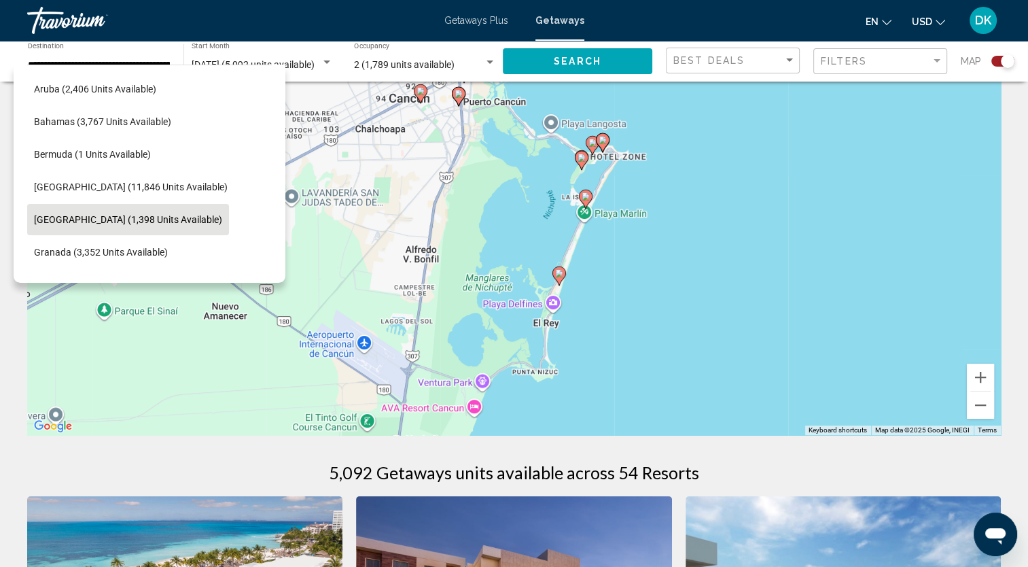
click at [158, 214] on span "Dominican Republic (1,398 units available)" at bounding box center [128, 219] width 188 height 11
type input "**********"
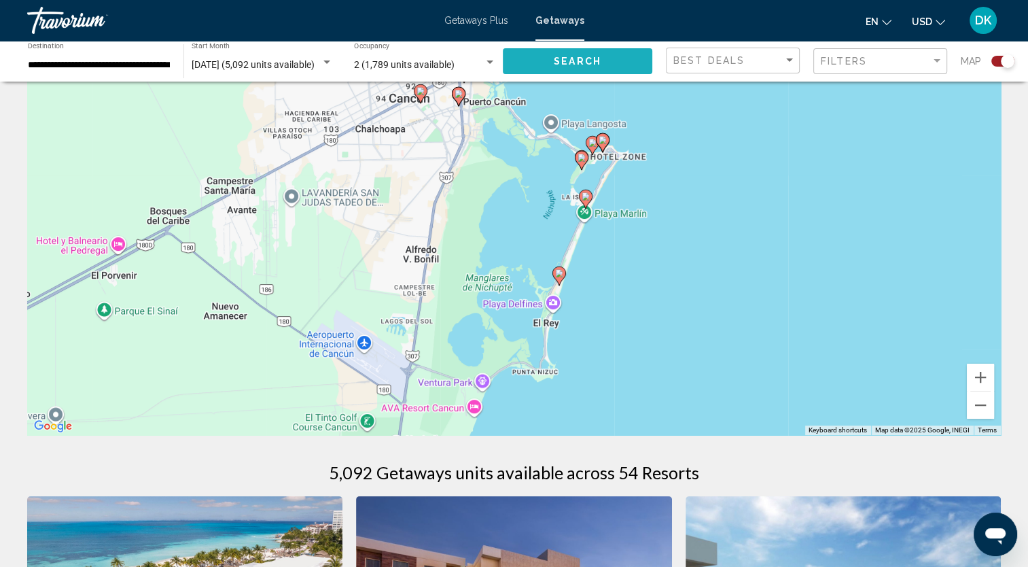
click at [596, 56] on span "Search" at bounding box center [578, 61] width 48 height 11
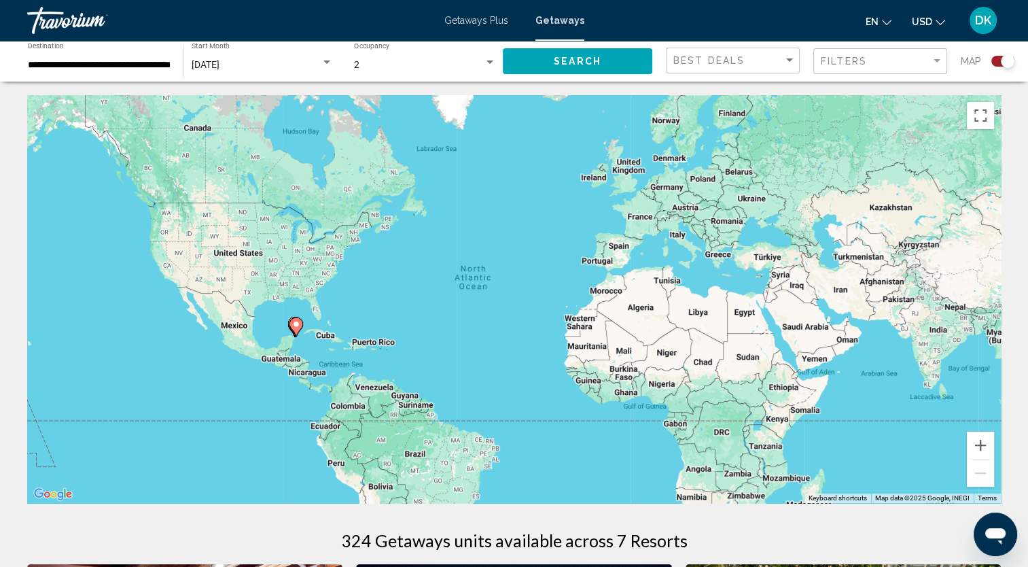
click at [1008, 58] on div "Search widget" at bounding box center [1008, 61] width 14 height 14
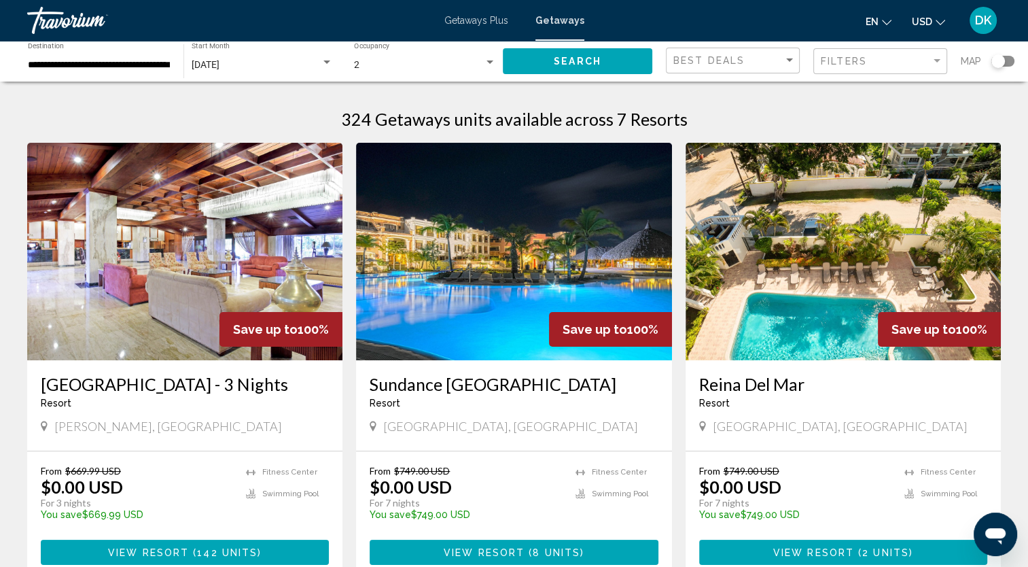
click at [999, 65] on div "Search widget" at bounding box center [998, 61] width 14 height 14
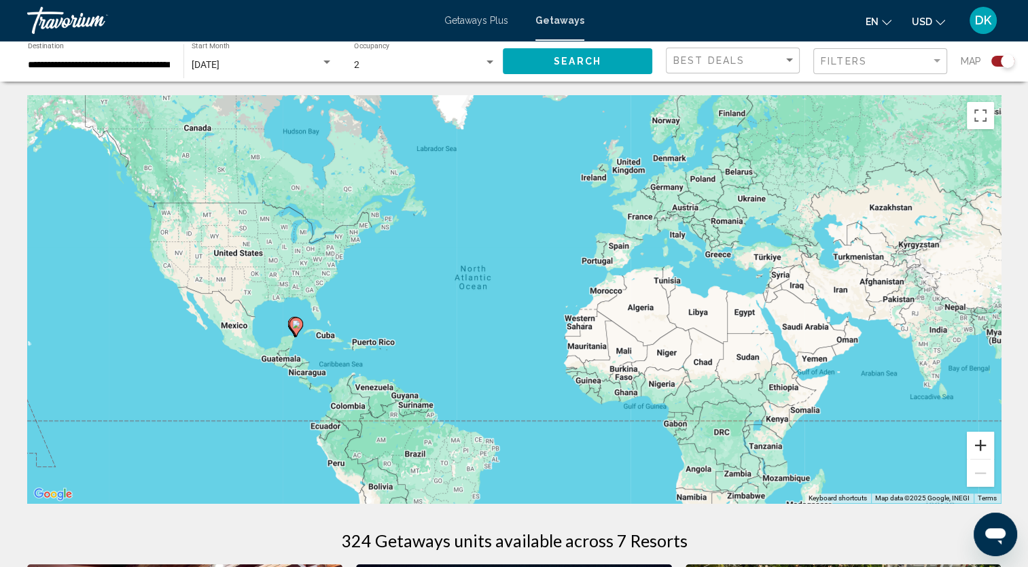
click at [985, 442] on button "Zoom in" at bounding box center [980, 444] width 27 height 27
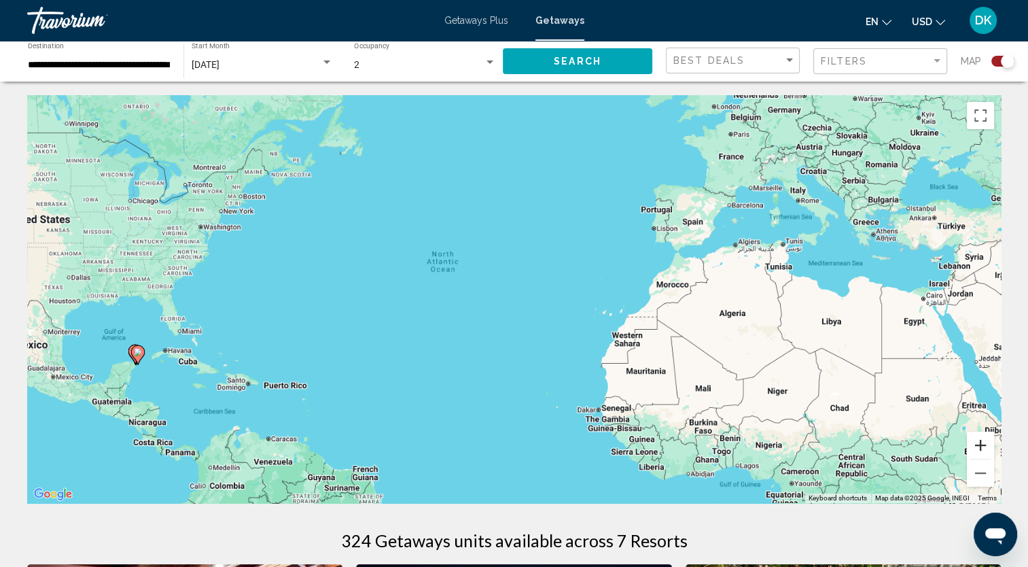
click at [985, 442] on button "Zoom in" at bounding box center [980, 444] width 27 height 27
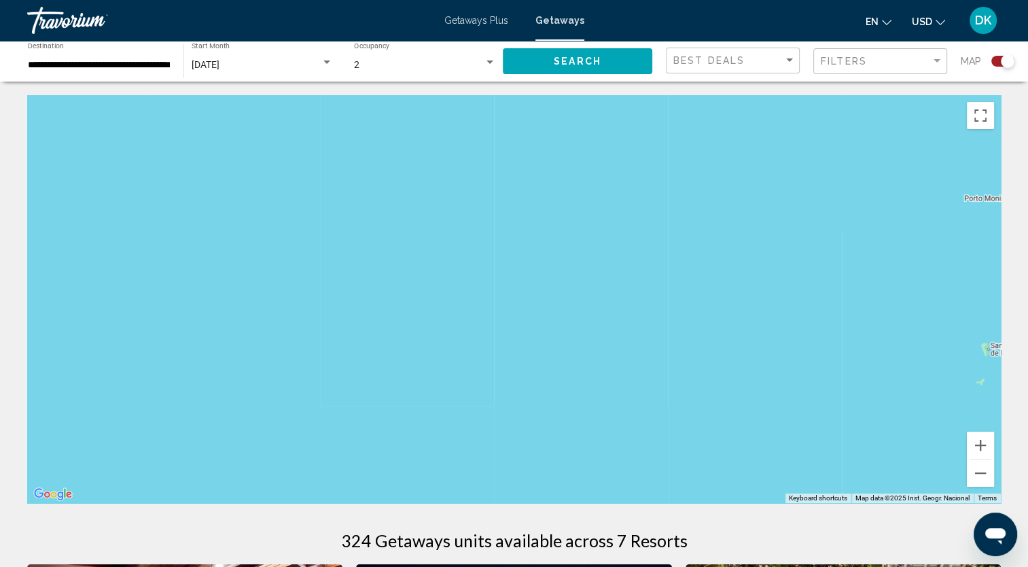
drag, startPoint x: 291, startPoint y: 374, endPoint x: 695, endPoint y: 338, distance: 405.1
click at [695, 339] on div "To activate drag with keyboard, press Alt + Enter. Once in keyboard drag state,…" at bounding box center [513, 299] width 973 height 408
drag, startPoint x: 207, startPoint y: 371, endPoint x: 651, endPoint y: 310, distance: 448.4
click at [651, 310] on div "To activate drag with keyboard, press Alt + Enter. Once in keyboard drag state,…" at bounding box center [513, 299] width 973 height 408
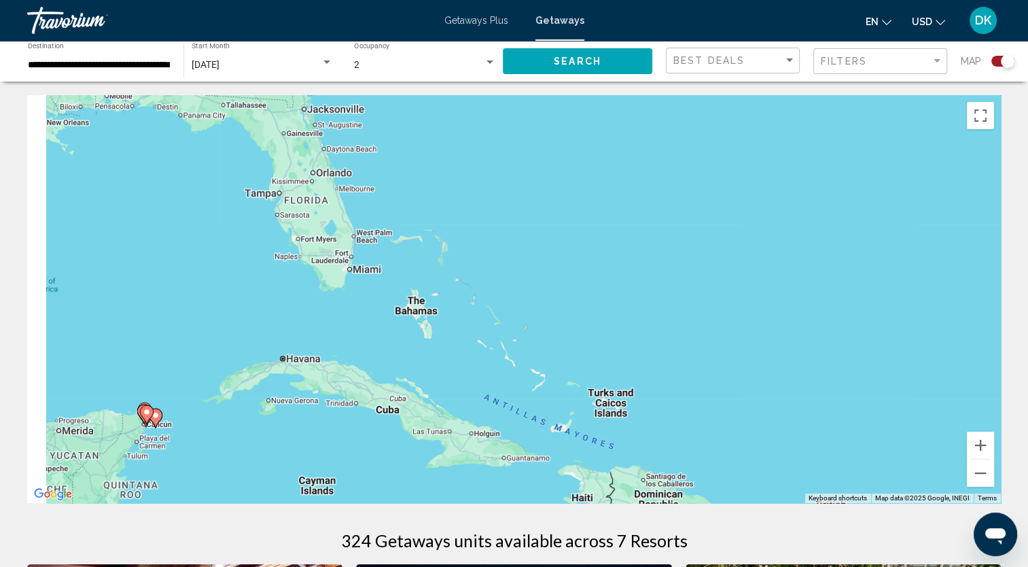
drag, startPoint x: 365, startPoint y: 352, endPoint x: 707, endPoint y: 300, distance: 345.7
click at [707, 300] on div "To activate drag with keyboard, press Alt + Enter. Once in keyboard drag state,…" at bounding box center [513, 299] width 973 height 408
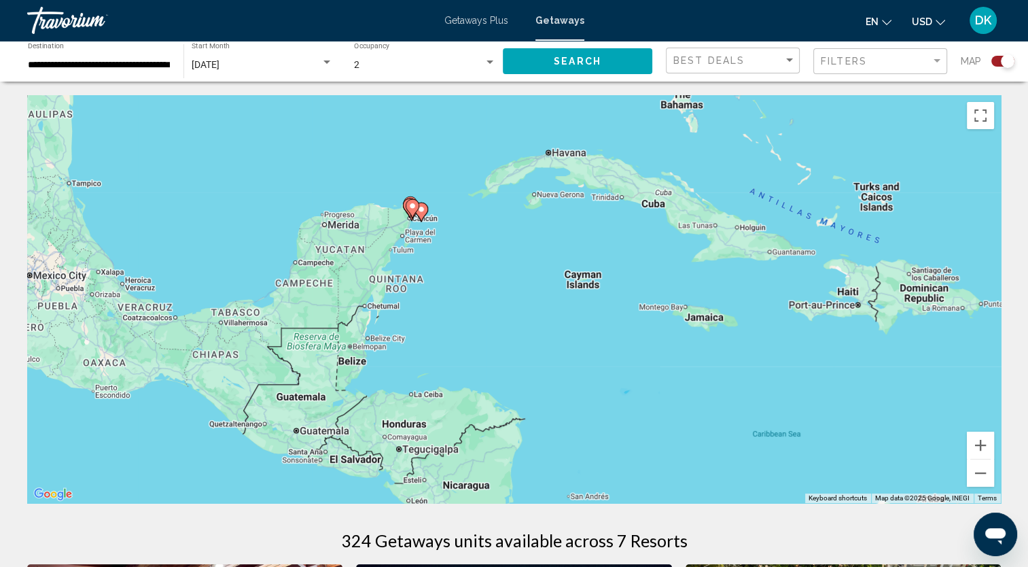
drag, startPoint x: 460, startPoint y: 375, endPoint x: 457, endPoint y: 213, distance: 161.7
click at [457, 213] on div "To activate drag with keyboard, press Alt + Enter. Once in keyboard drag state,…" at bounding box center [513, 299] width 973 height 408
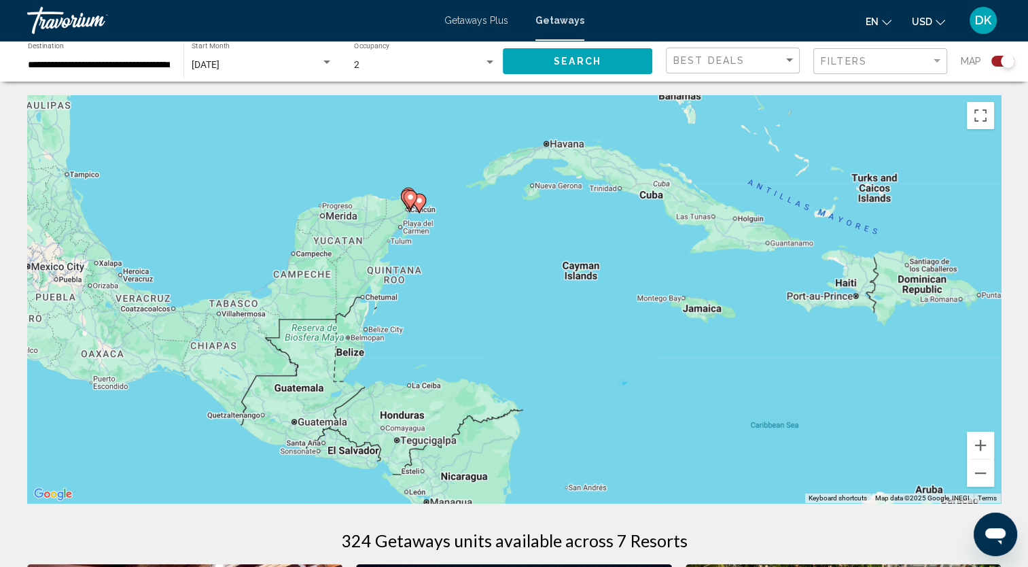
click at [1007, 59] on div "Search widget" at bounding box center [1008, 61] width 14 height 14
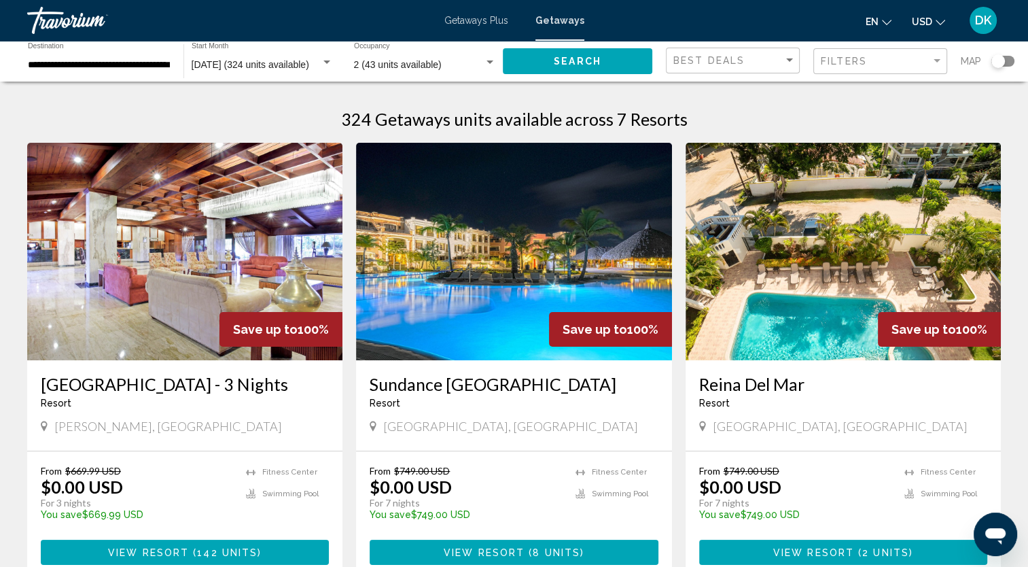
click at [998, 58] on div "Search widget" at bounding box center [998, 61] width 14 height 14
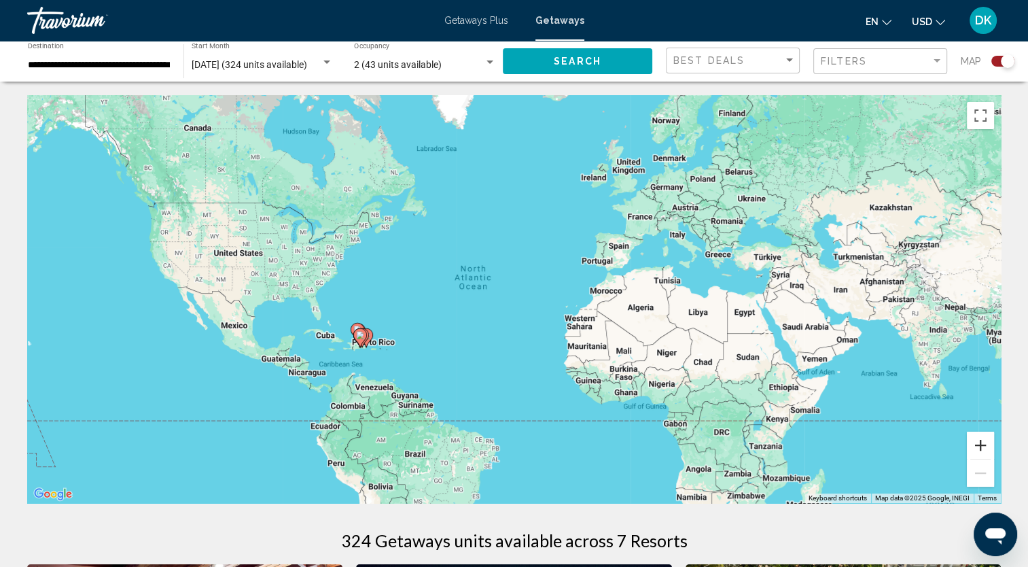
click at [974, 442] on button "Zoom in" at bounding box center [980, 444] width 27 height 27
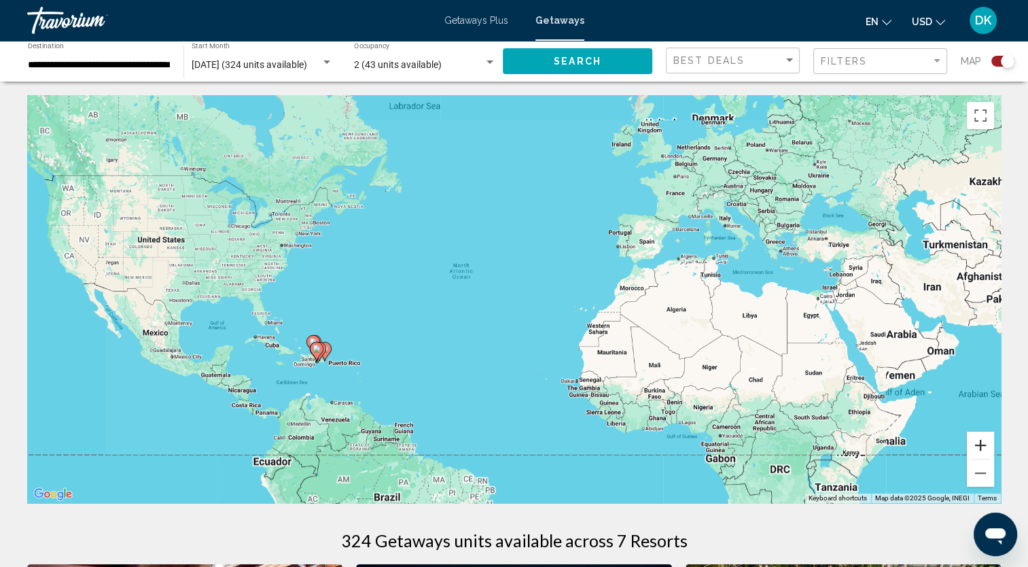
click at [974, 442] on button "Zoom in" at bounding box center [980, 444] width 27 height 27
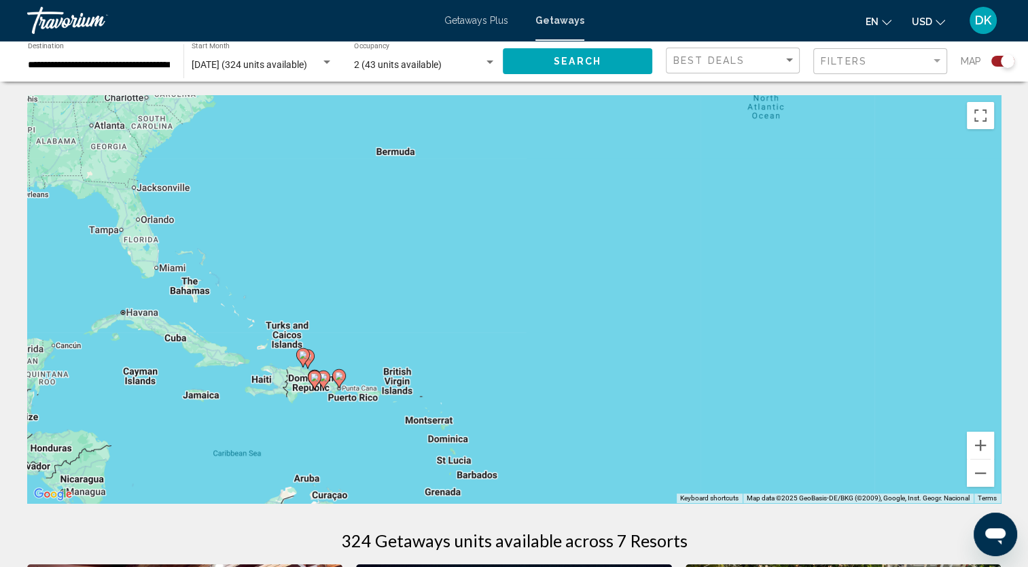
drag, startPoint x: 334, startPoint y: 380, endPoint x: 755, endPoint y: 274, distance: 434.8
click at [755, 274] on div "To activate drag with keyboard, press Alt + Enter. Once in keyboard drag state,…" at bounding box center [513, 299] width 973 height 408
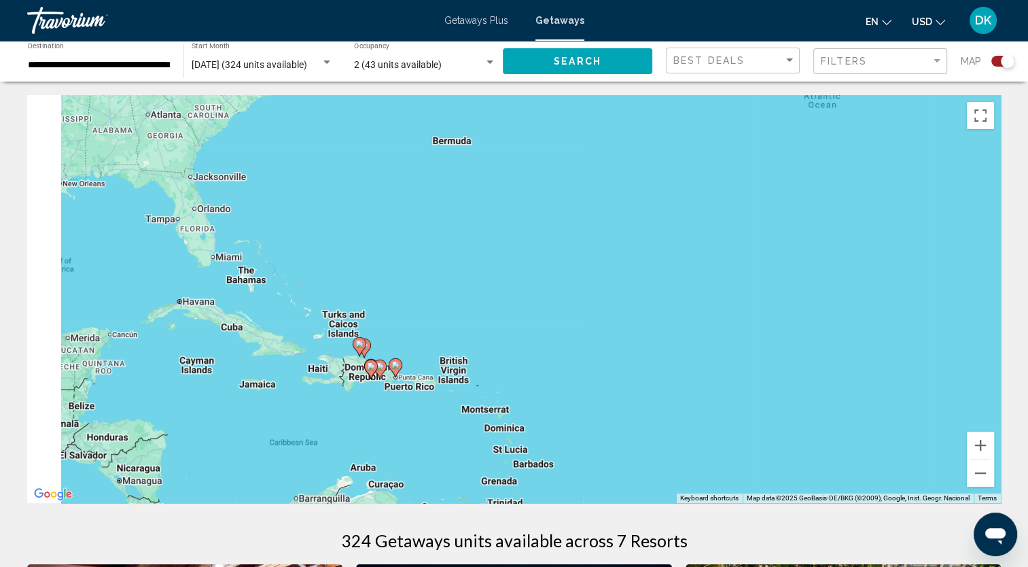
drag, startPoint x: 495, startPoint y: 317, endPoint x: 625, endPoint y: 309, distance: 130.6
click at [624, 311] on div "To activate drag with keyboard, press Alt + Enter. Once in keyboard drag state,…" at bounding box center [513, 299] width 973 height 408
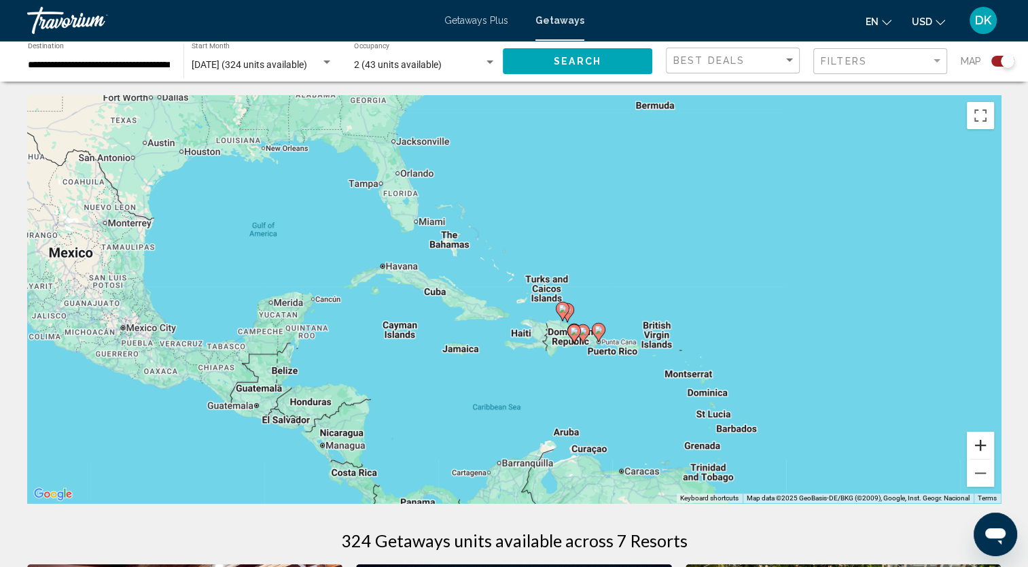
click at [974, 440] on button "Zoom in" at bounding box center [980, 444] width 27 height 27
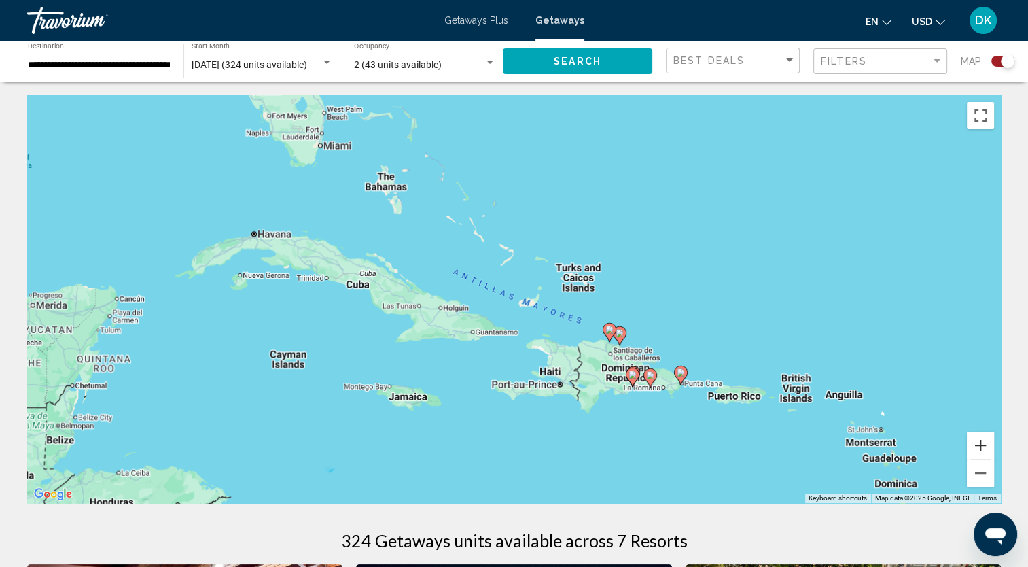
click at [974, 440] on button "Zoom in" at bounding box center [980, 444] width 27 height 27
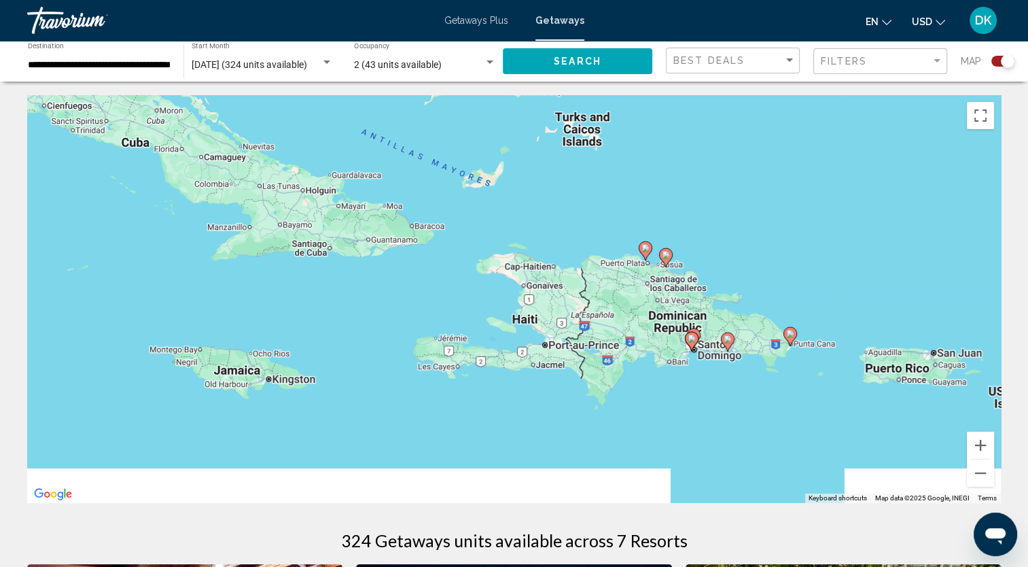
drag, startPoint x: 805, startPoint y: 413, endPoint x: 736, endPoint y: 276, distance: 153.4
click at [736, 276] on div "To activate drag with keyboard, press Alt + Enter. Once in keyboard drag state,…" at bounding box center [513, 299] width 973 height 408
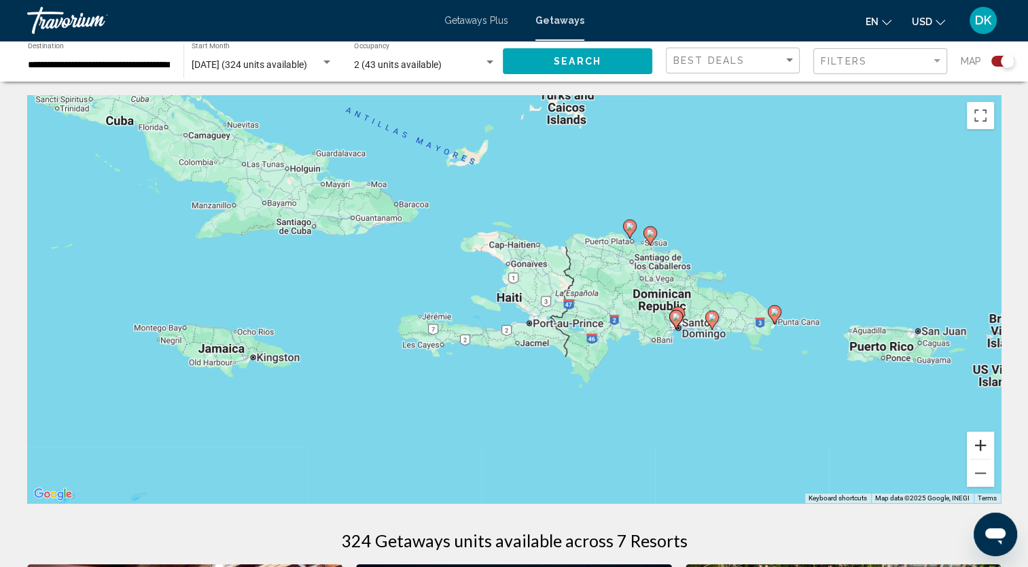
click at [977, 444] on button "Zoom in" at bounding box center [980, 444] width 27 height 27
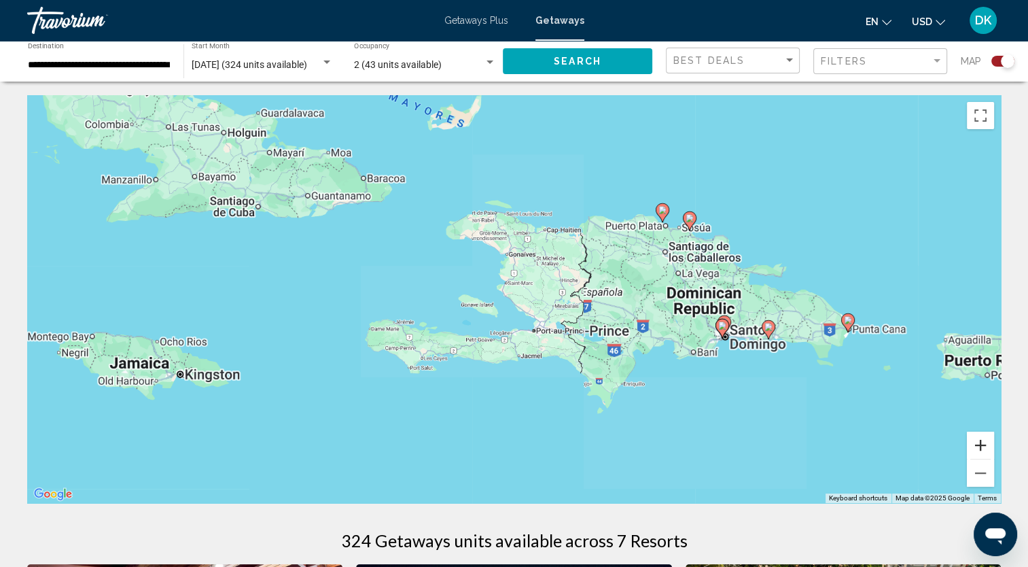
click at [977, 444] on button "Zoom in" at bounding box center [980, 444] width 27 height 27
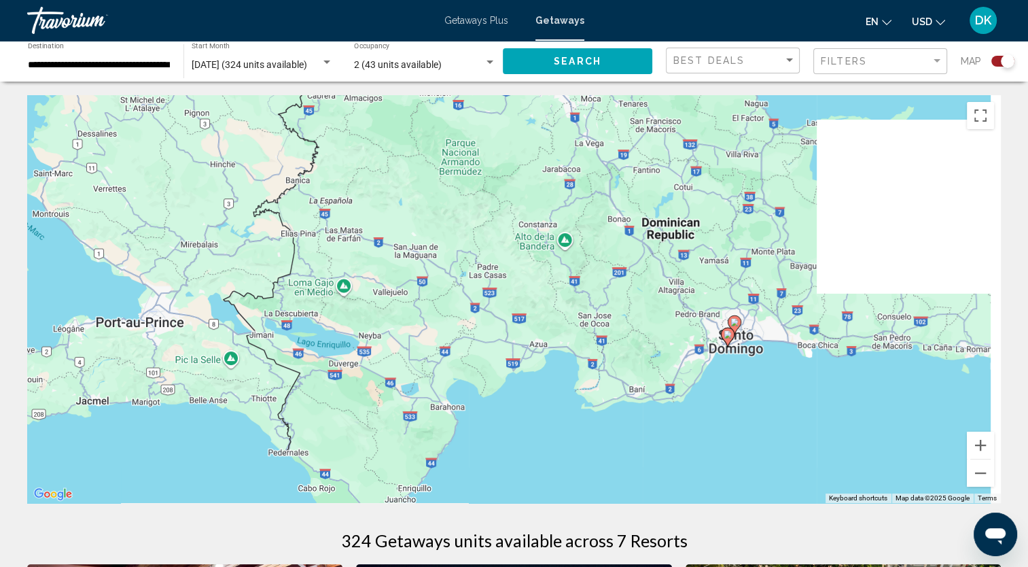
drag, startPoint x: 906, startPoint y: 403, endPoint x: 467, endPoint y: 327, distance: 446.1
click at [457, 323] on div "To activate drag with keyboard, press Alt + Enter. Once in keyboard drag state,…" at bounding box center [513, 299] width 973 height 408
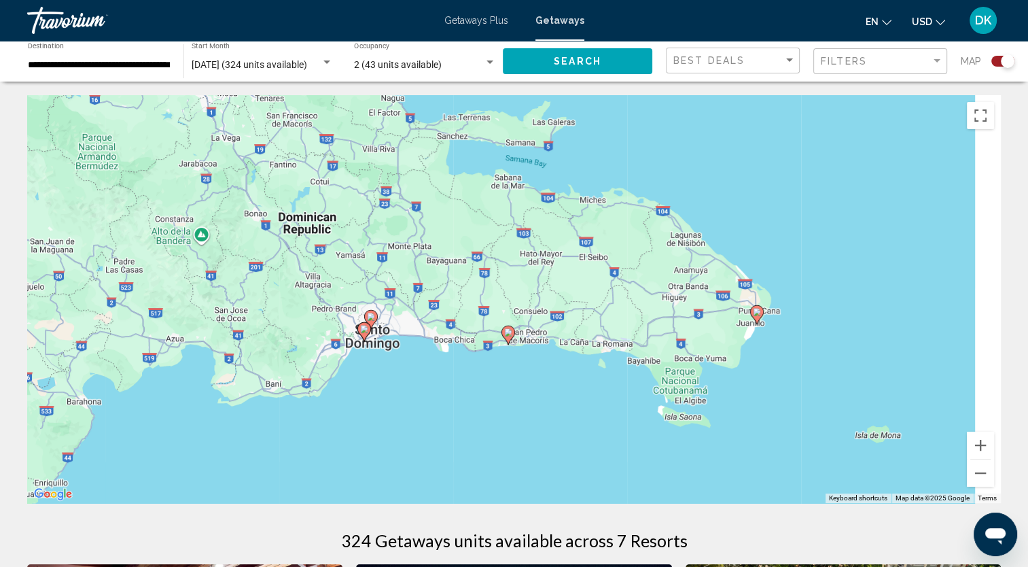
drag, startPoint x: 770, startPoint y: 363, endPoint x: 490, endPoint y: 379, distance: 280.4
click at [486, 379] on div "To activate drag with keyboard, press Alt + Enter. Once in keyboard drag state,…" at bounding box center [513, 299] width 973 height 408
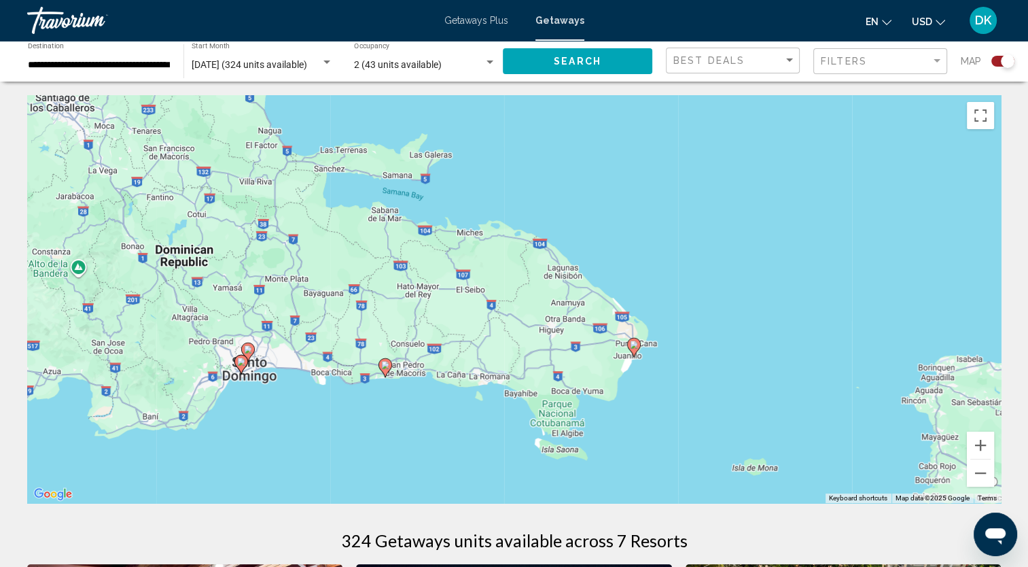
drag, startPoint x: 760, startPoint y: 371, endPoint x: 644, endPoint y: 401, distance: 119.5
click at [677, 400] on div "To activate drag with keyboard, press Alt + Enter. Once in keyboard drag state,…" at bounding box center [513, 299] width 973 height 408
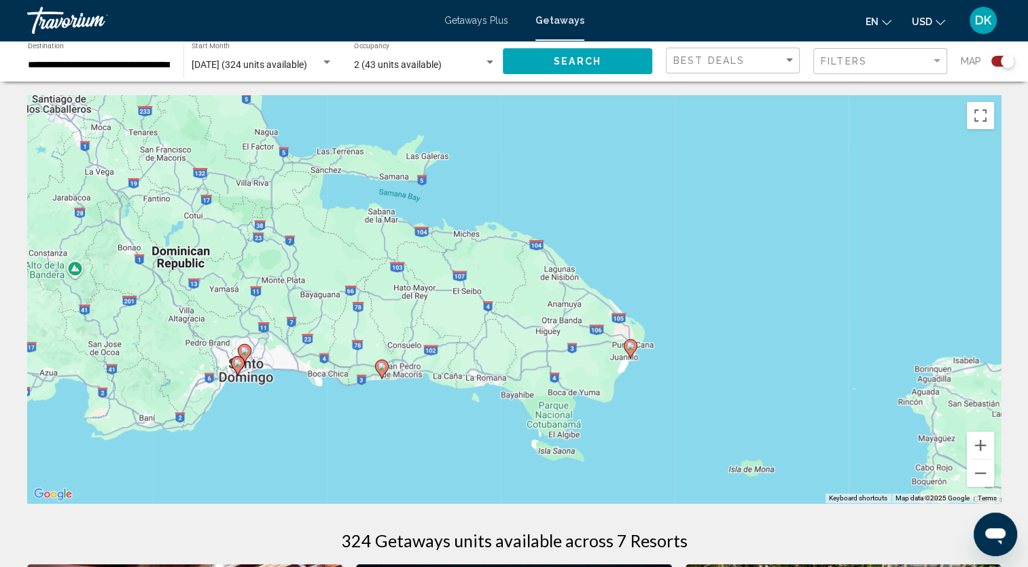
click at [628, 349] on image "Main content" at bounding box center [630, 346] width 8 height 8
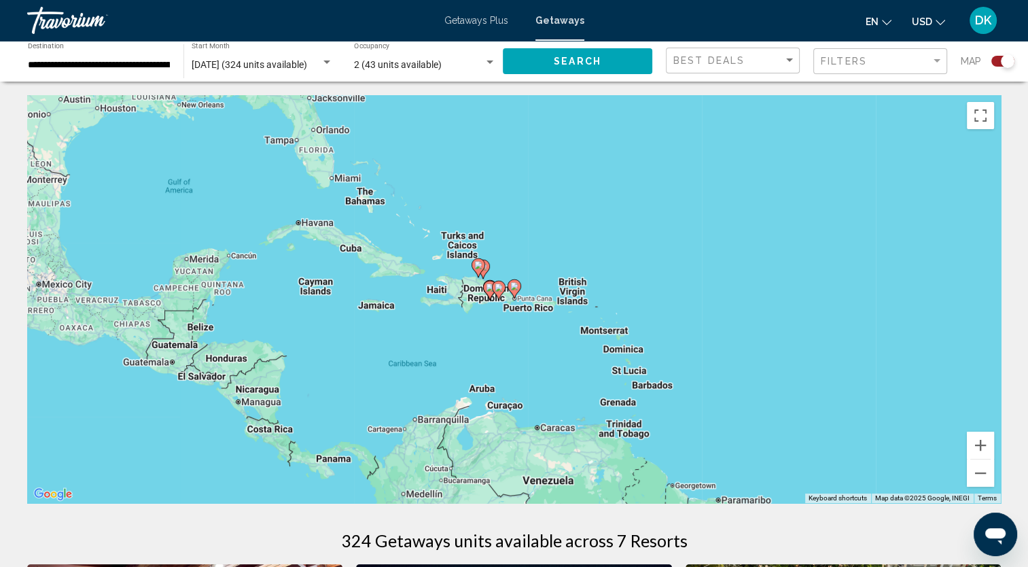
click at [515, 289] on image "Main content" at bounding box center [514, 286] width 8 height 8
type input "**********"
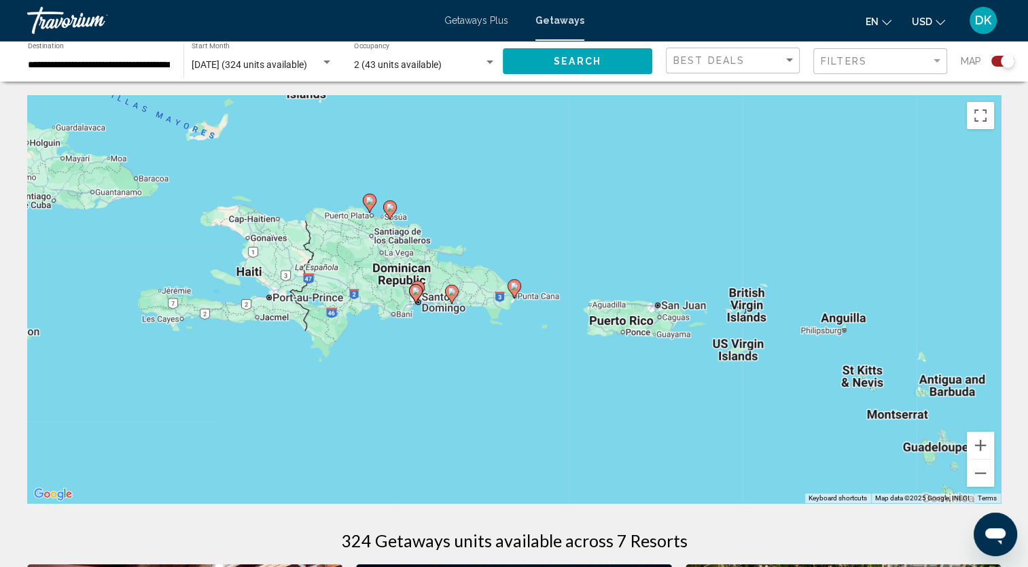
click at [512, 287] on image "Main content" at bounding box center [514, 286] width 8 height 8
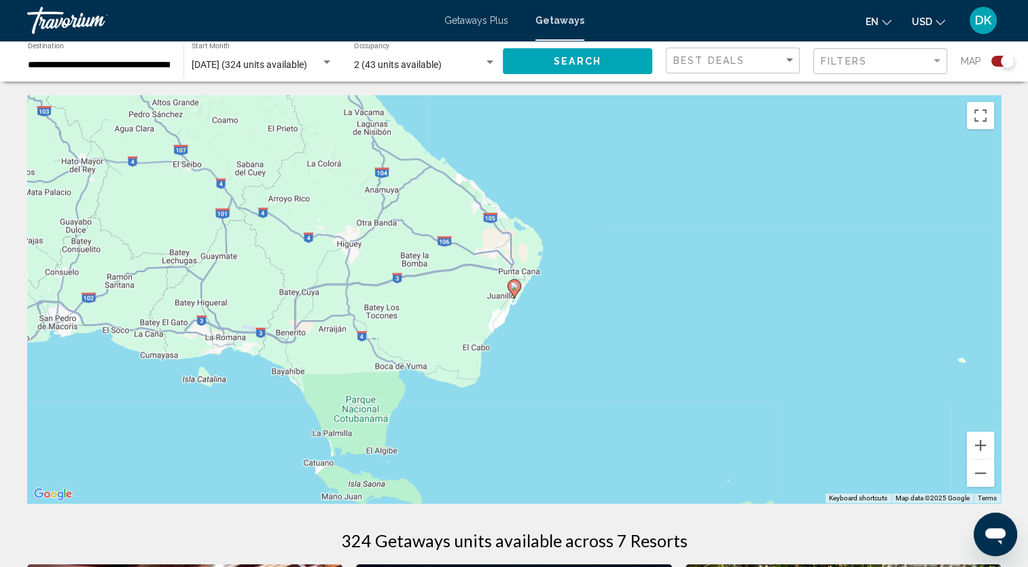
click at [513, 287] on image "Main content" at bounding box center [514, 286] width 8 height 8
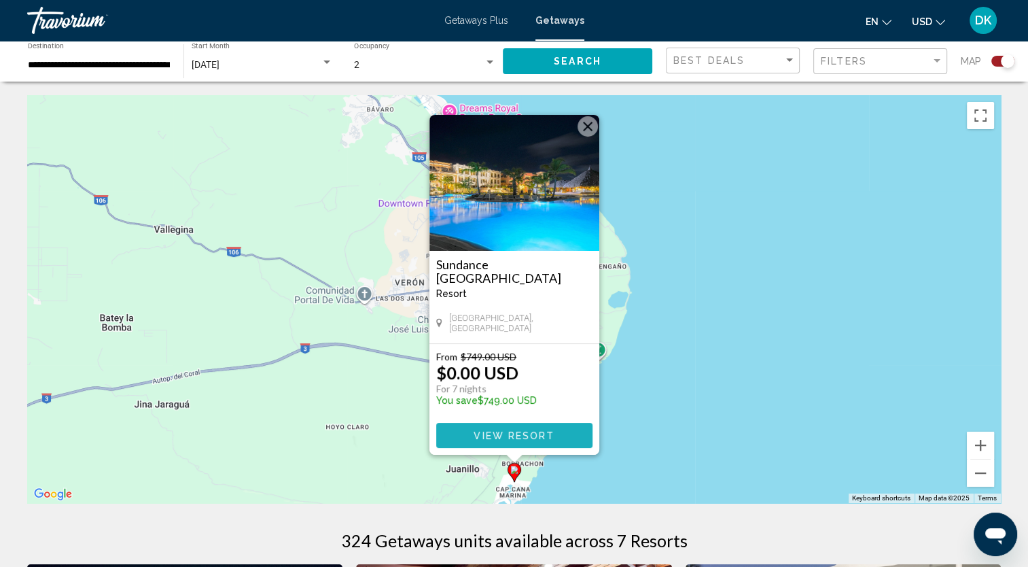
click at [508, 447] on button "View Resort" at bounding box center [514, 435] width 156 height 25
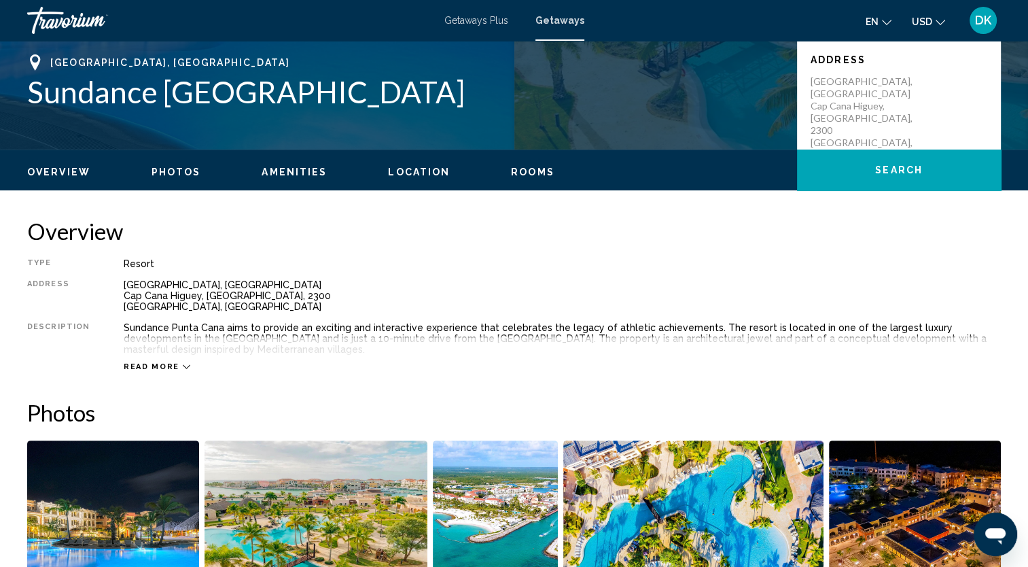
scroll to position [252, 0]
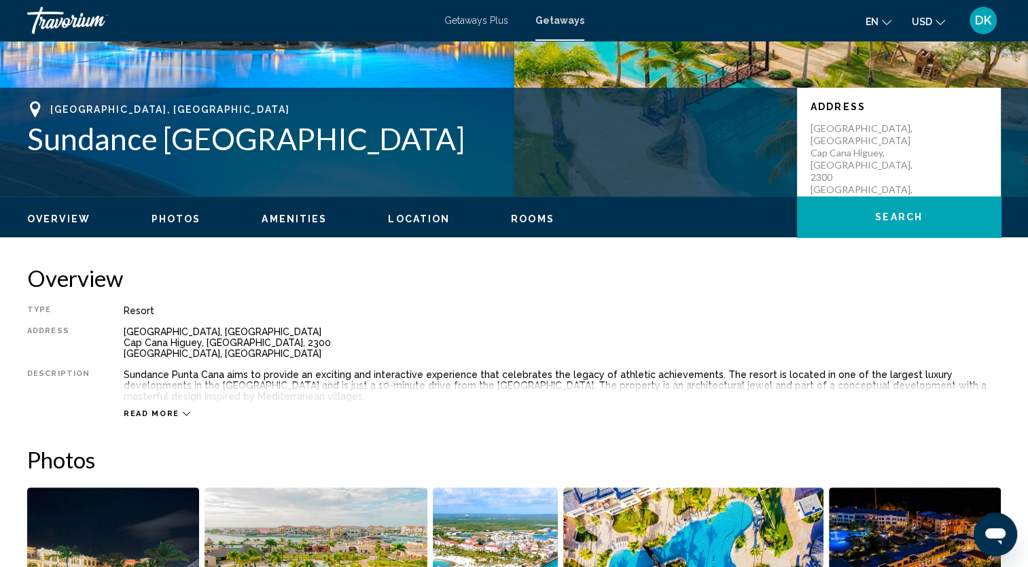
click at [183, 410] on icon "Main content" at bounding box center [186, 413] width 7 height 7
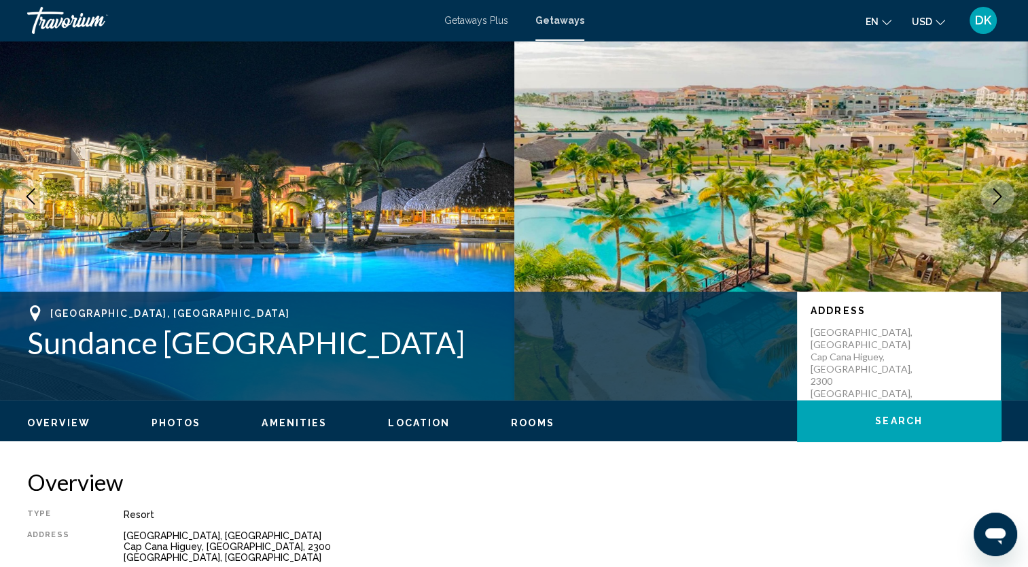
scroll to position [0, 0]
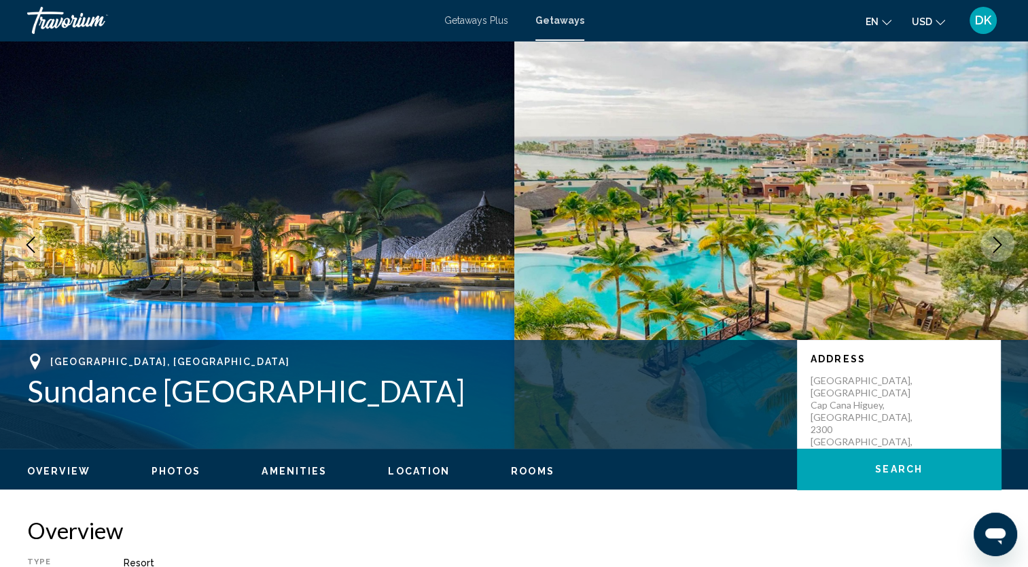
click at [516, 474] on span "Rooms" at bounding box center [532, 470] width 43 height 11
